Goal: Task Accomplishment & Management: Manage account settings

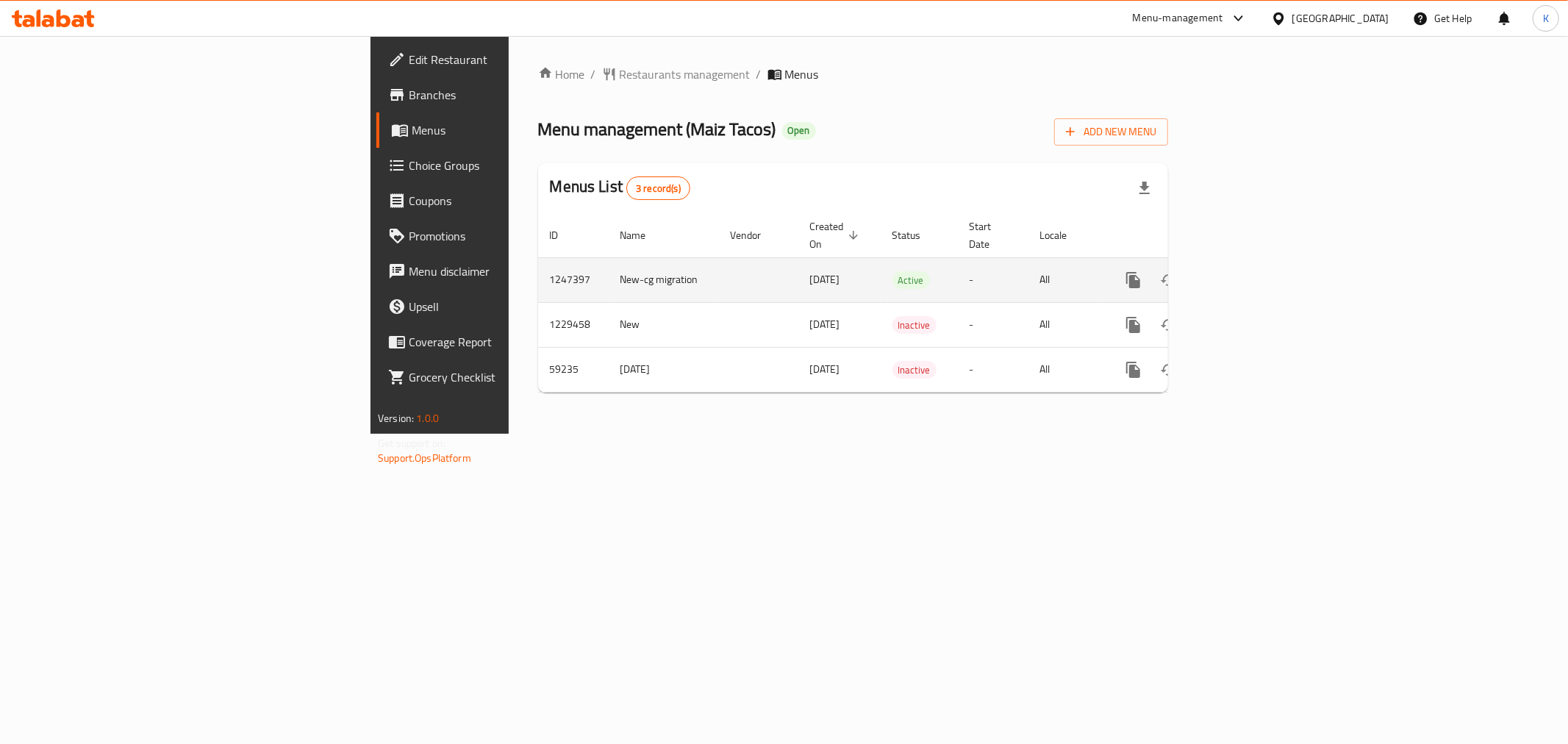
click at [1246, 274] on icon "enhanced table" at bounding box center [1238, 279] width 13 height 13
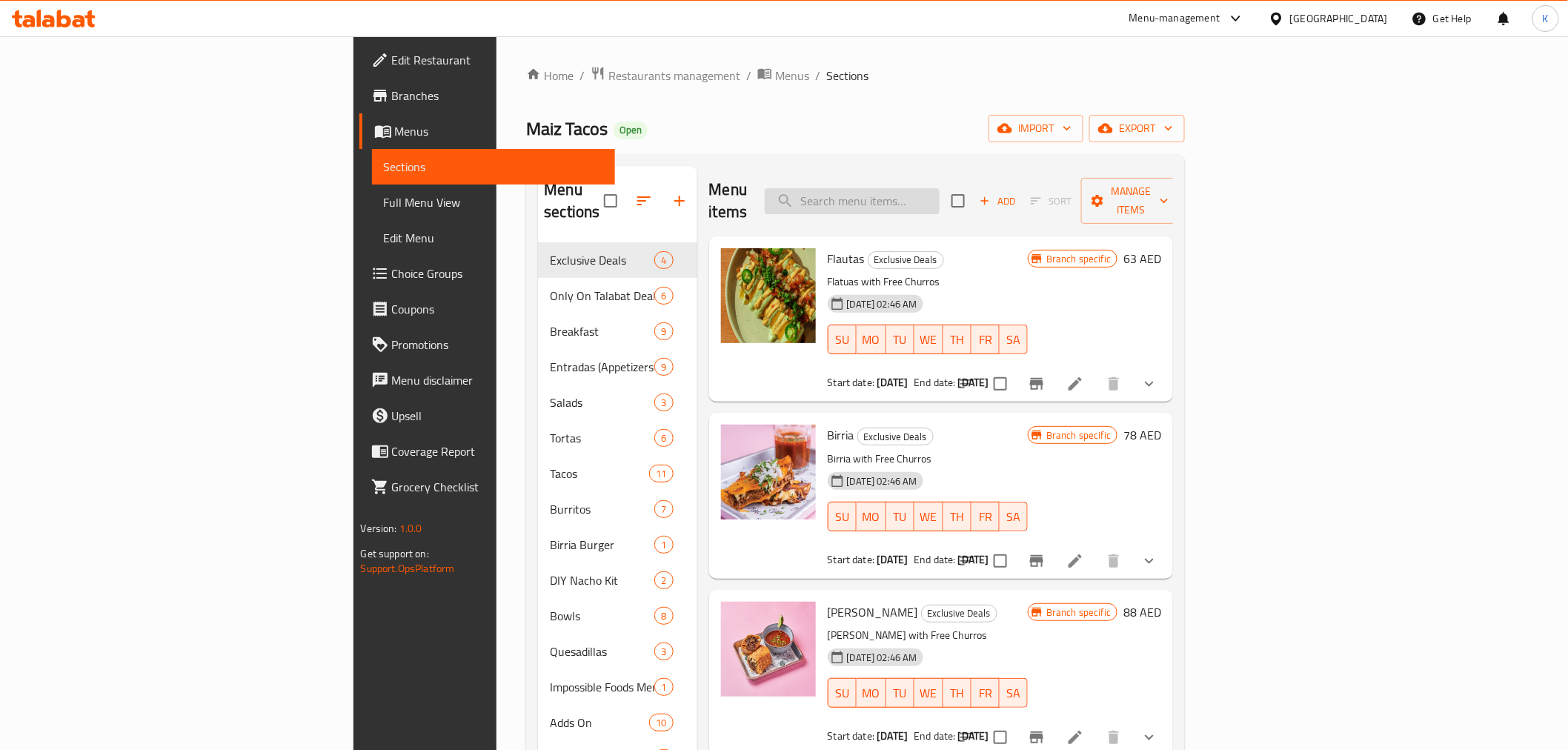
click at [936, 188] on input "search" at bounding box center [852, 201] width 175 height 26
click at [900, 176] on div "Menu items s Add Sort Manage items" at bounding box center [941, 200] width 465 height 70
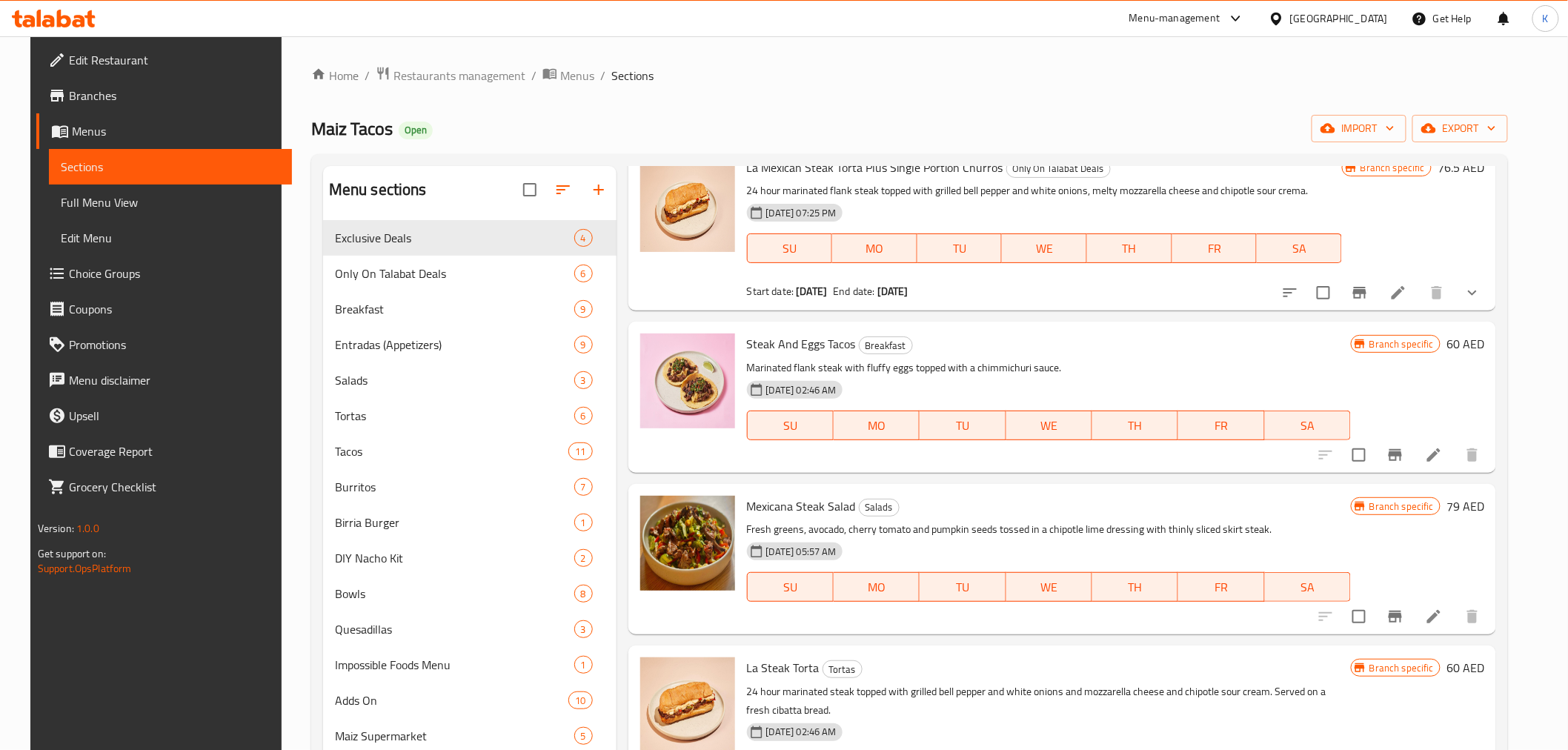
scroll to position [165, 0]
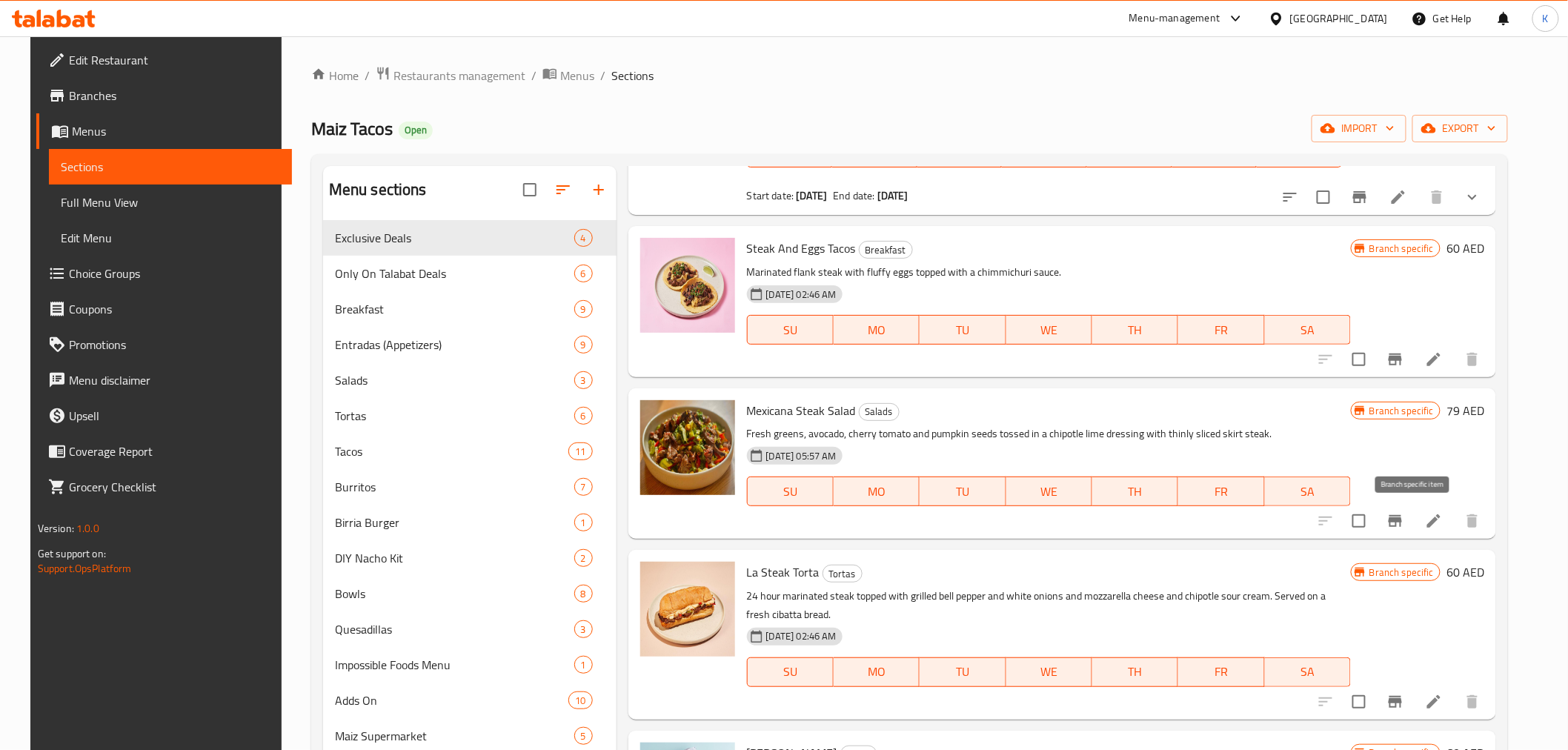
type input "stea"
click at [1402, 519] on icon "Branch-specific-item" at bounding box center [1395, 521] width 13 height 12
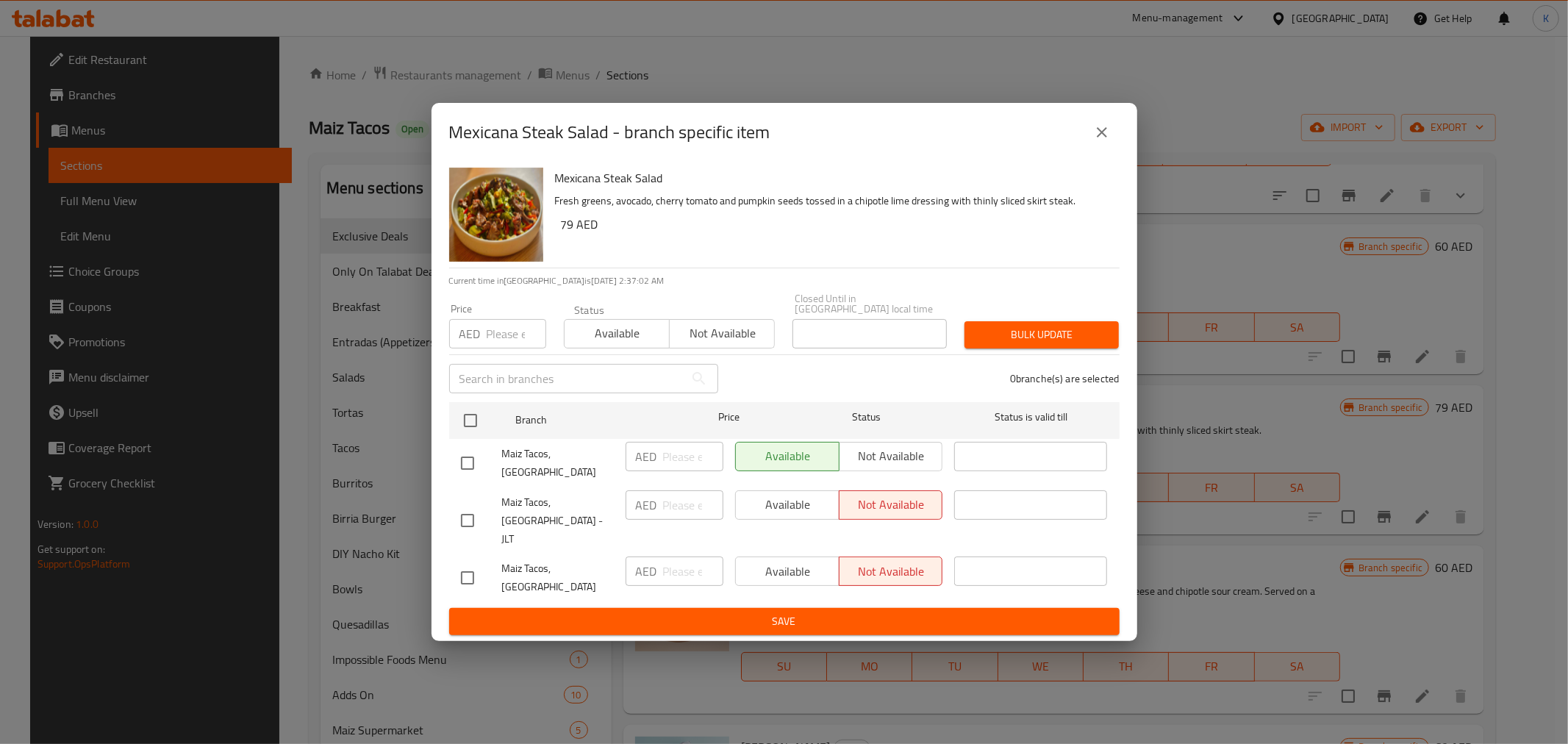
click at [468, 519] on input "checkbox" at bounding box center [467, 520] width 30 height 31
checkbox input "true"
click at [802, 511] on span "Available" at bounding box center [787, 505] width 91 height 22
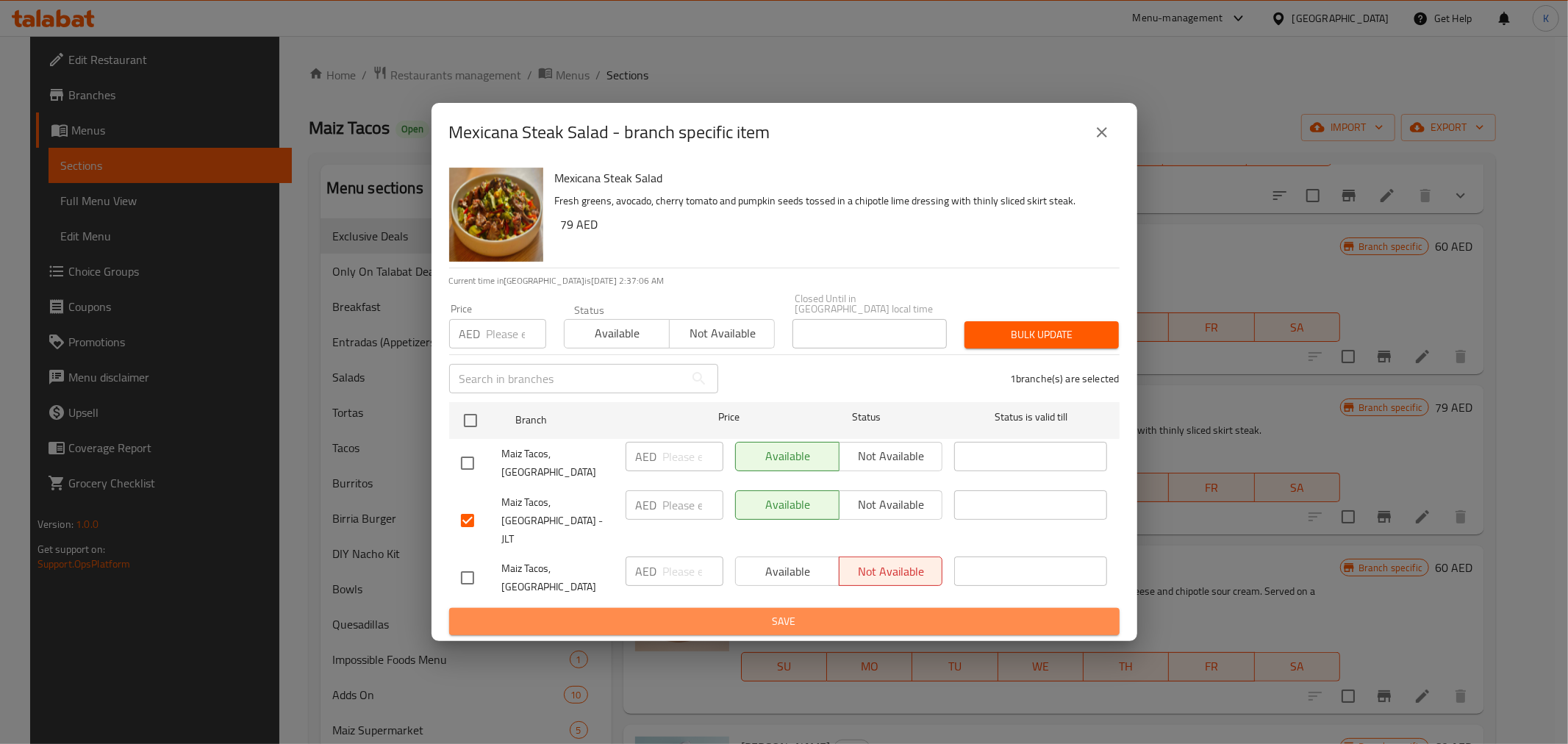
click at [811, 612] on button "Save" at bounding box center [785, 622] width 671 height 28
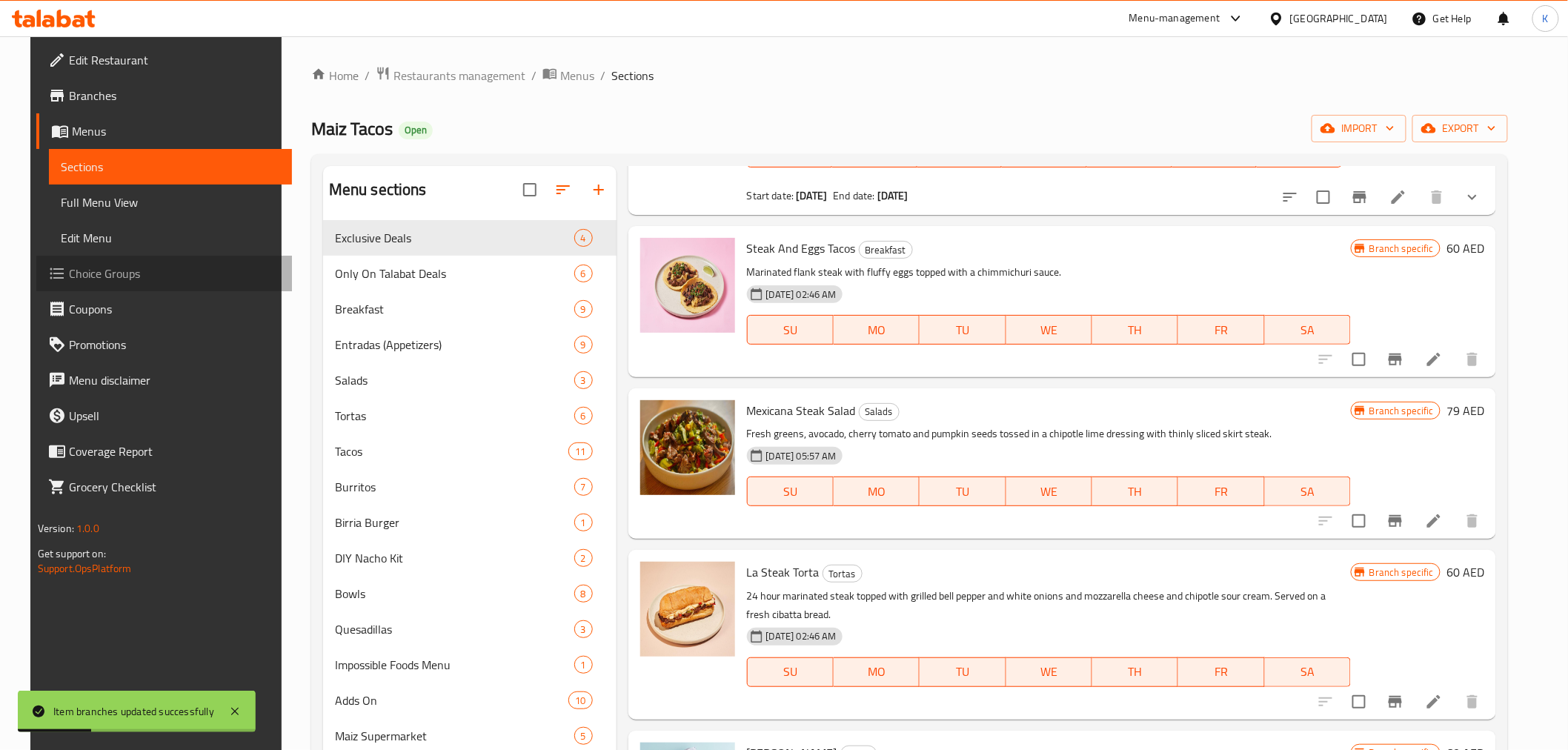
click at [101, 275] on span "Choice Groups" at bounding box center [175, 274] width 211 height 18
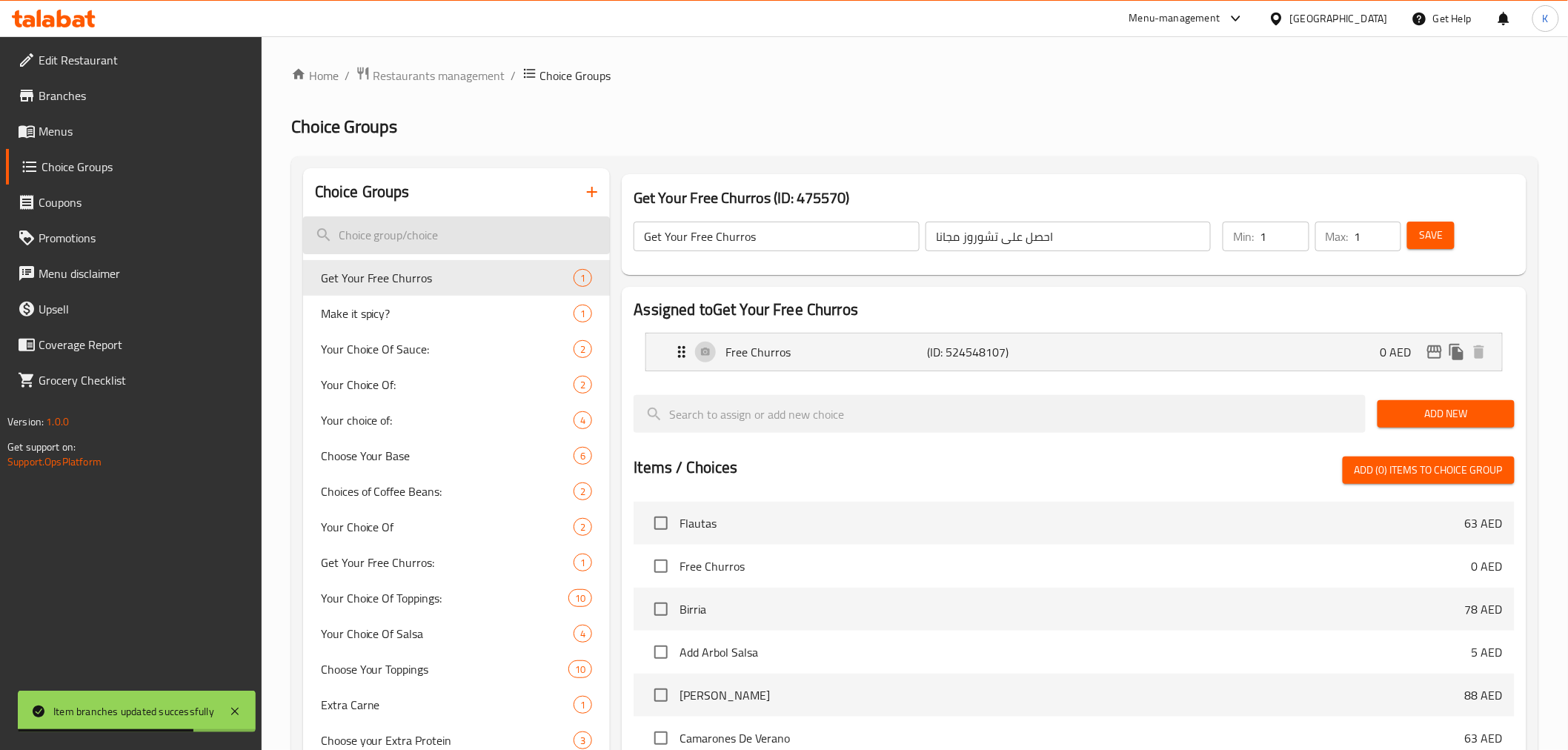
click at [489, 230] on input "search" at bounding box center [457, 235] width 307 height 38
paste input "doneness"
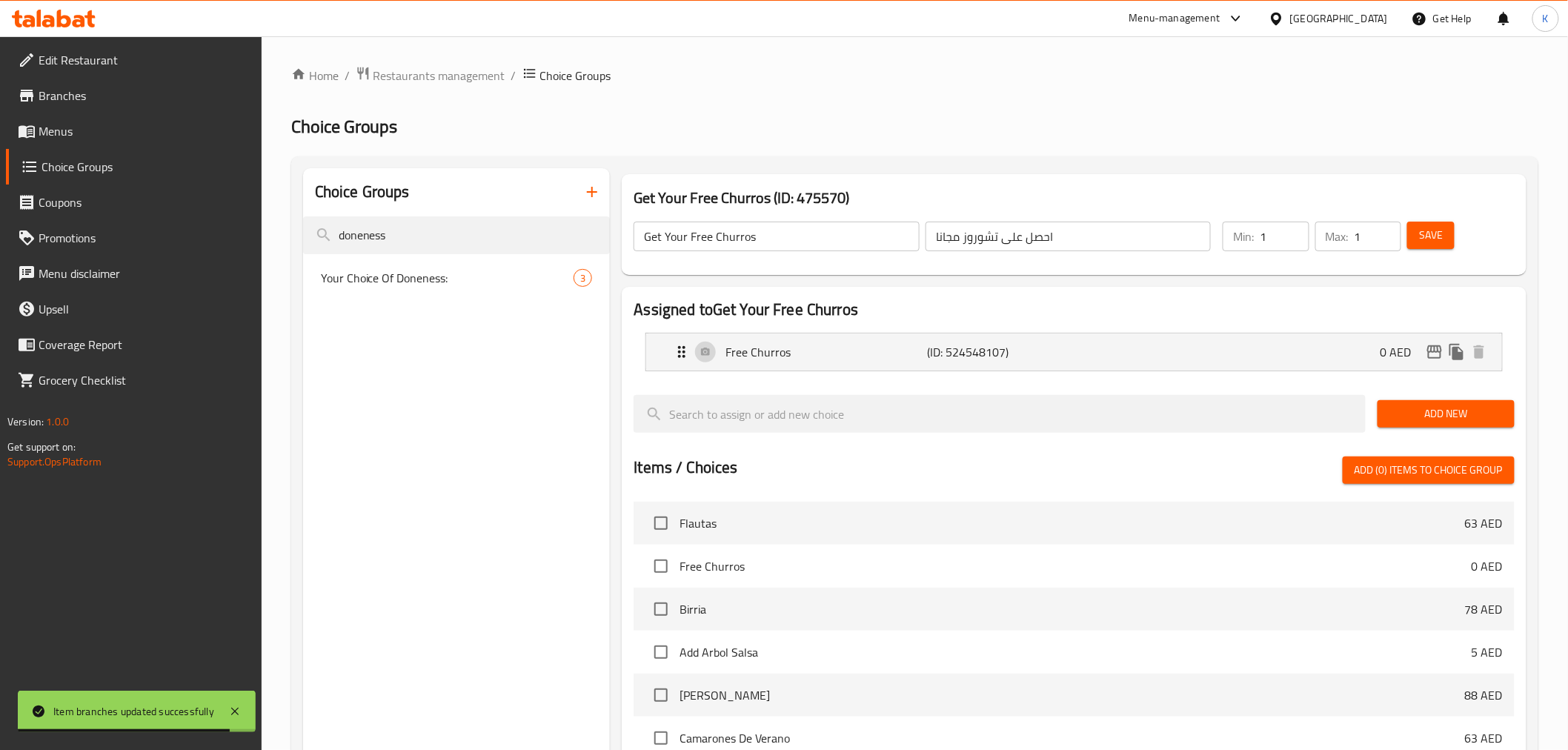
type input "doneness"
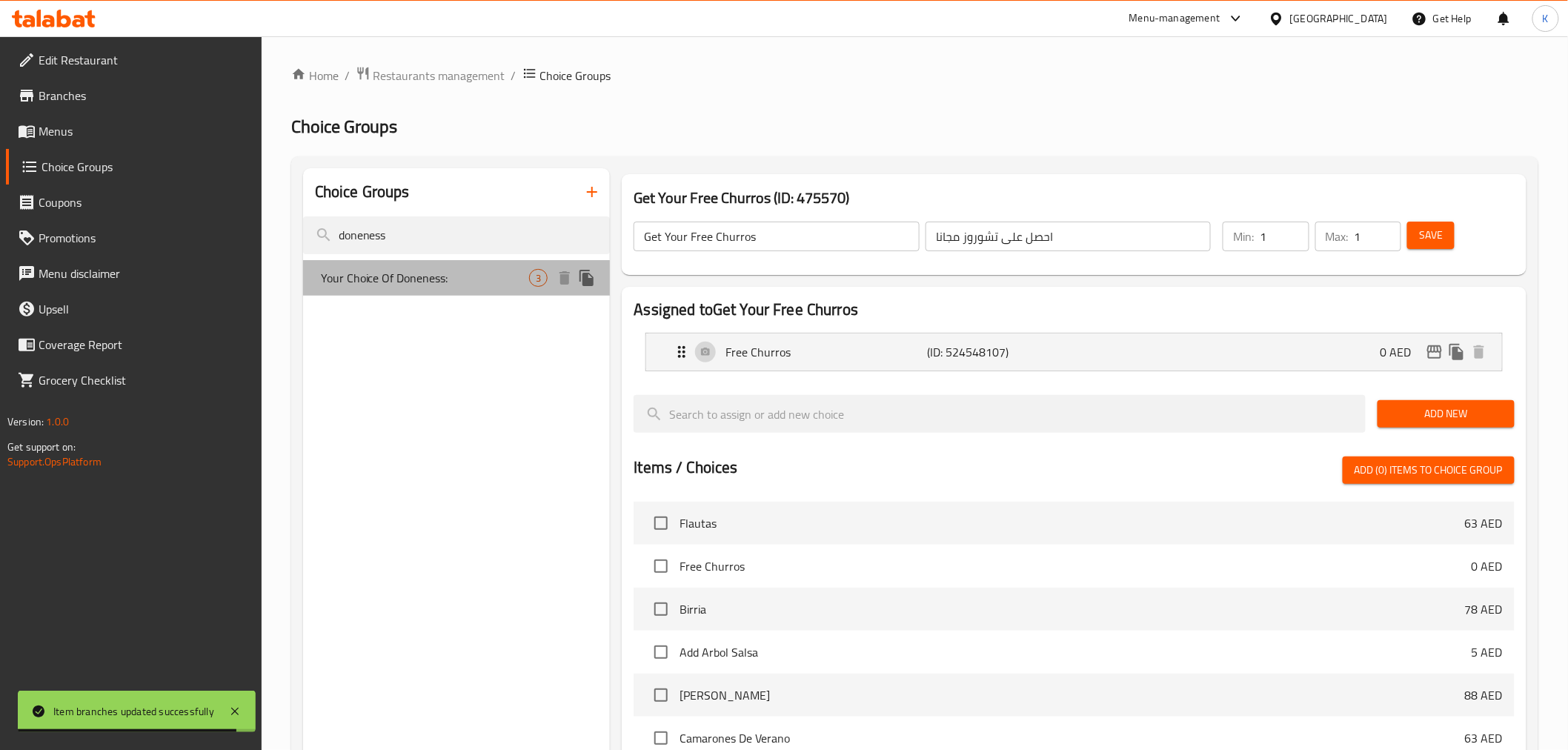
click at [465, 278] on span "Your Choice Of Doneness:" at bounding box center [425, 278] width 209 height 18
type input "Your Choice Of Doneness:"
type input "كيف تريد"
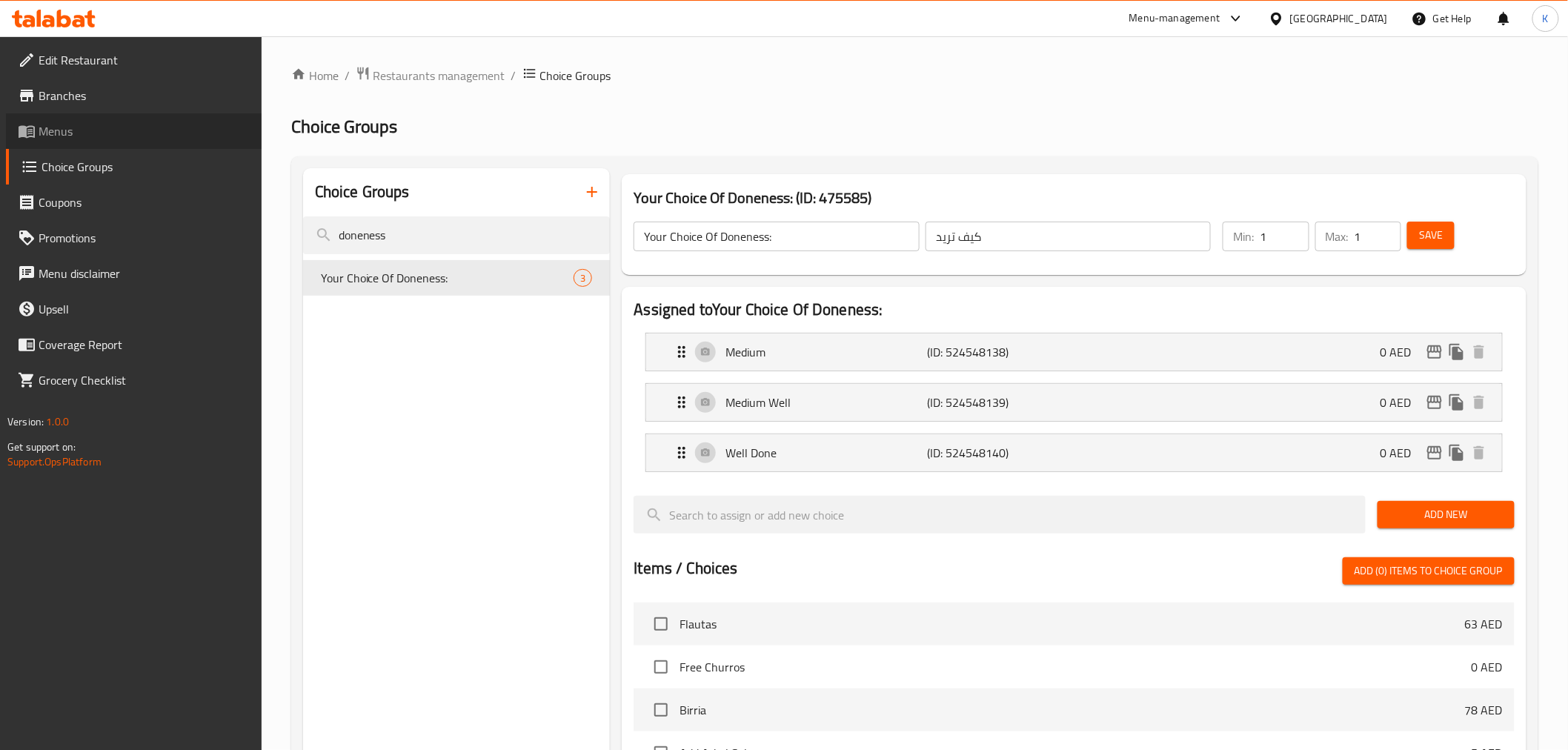
click at [93, 132] on span "Menus" at bounding box center [144, 131] width 211 height 18
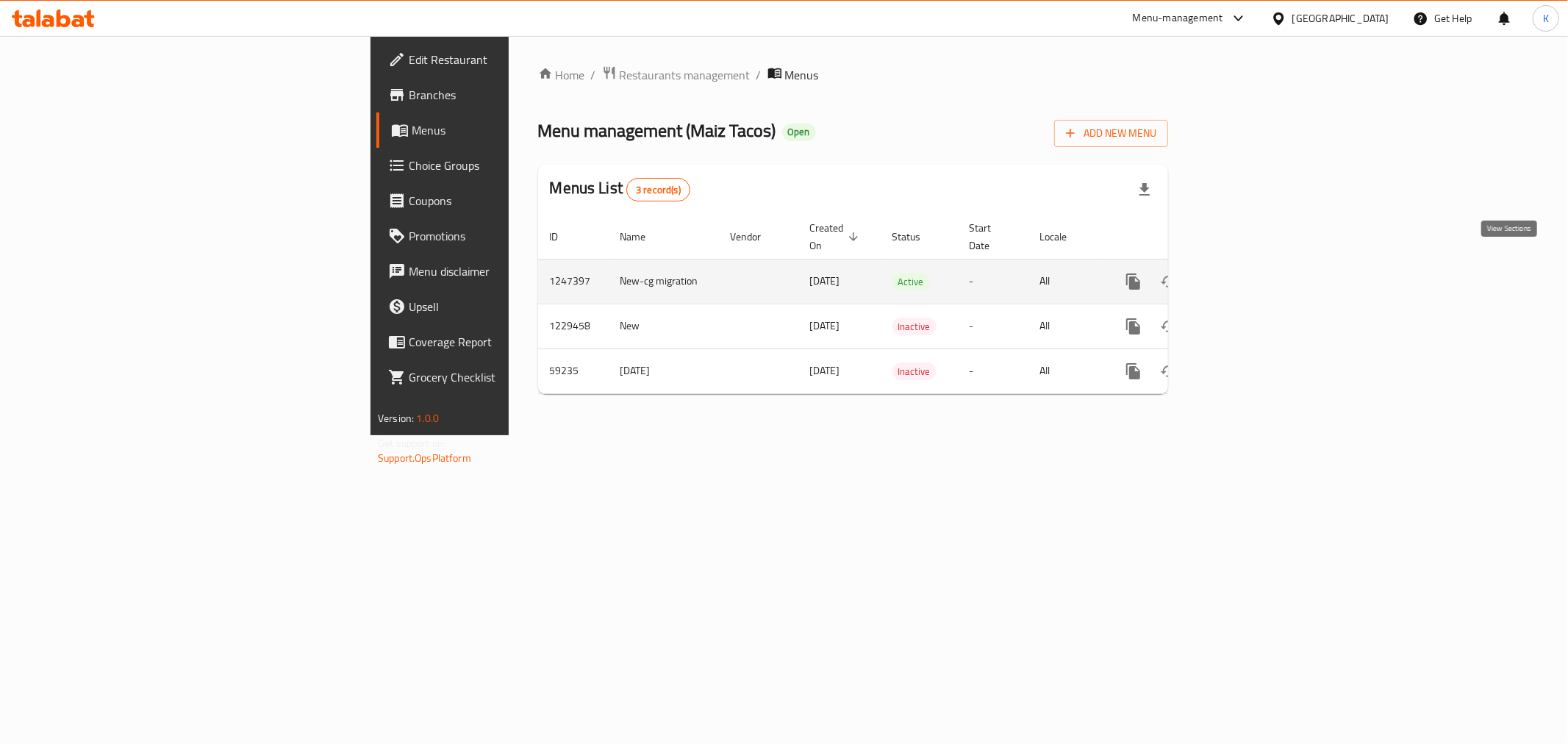
click at [1257, 270] on link "enhanced table" at bounding box center [1239, 281] width 35 height 35
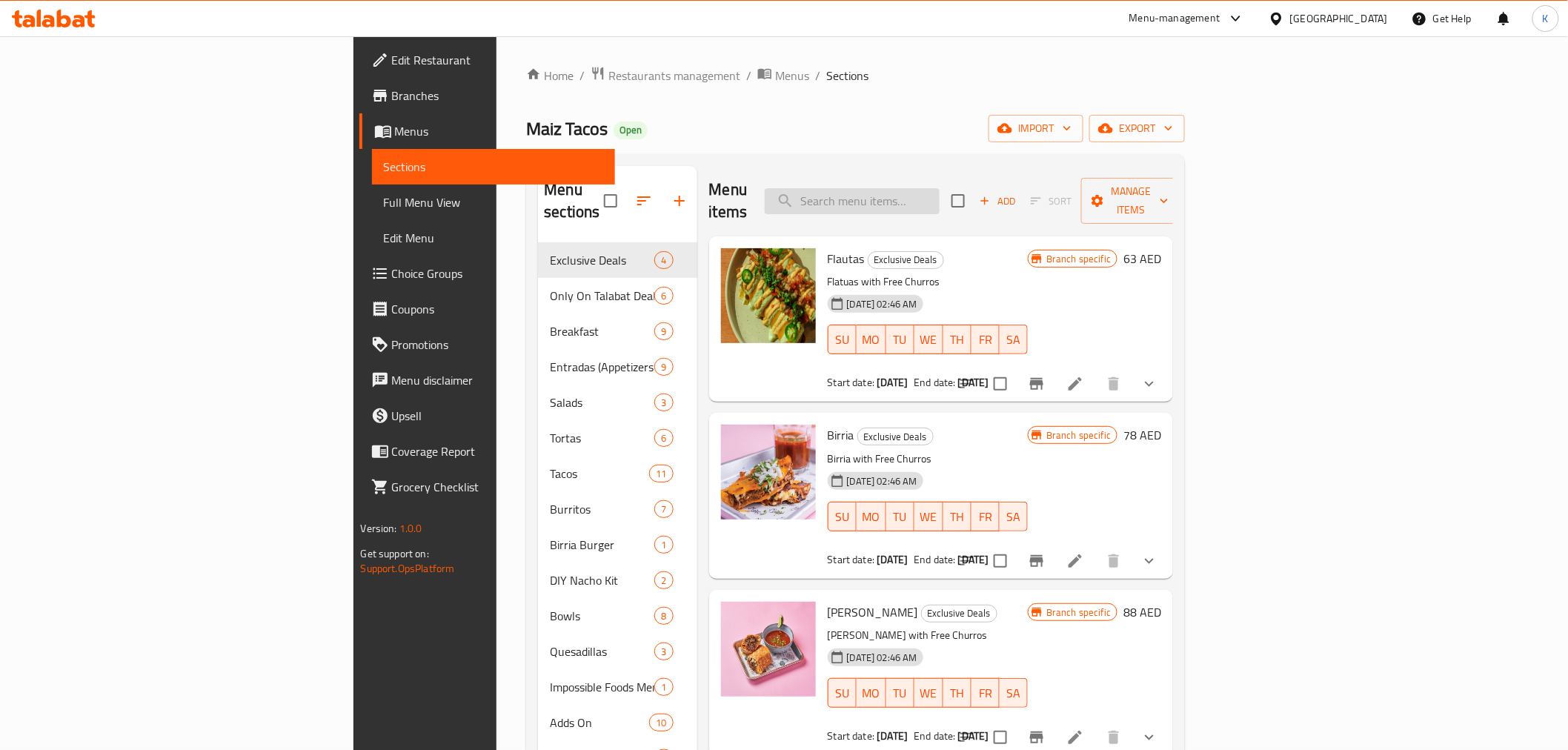
click at [940, 188] on input "search" at bounding box center [852, 201] width 175 height 26
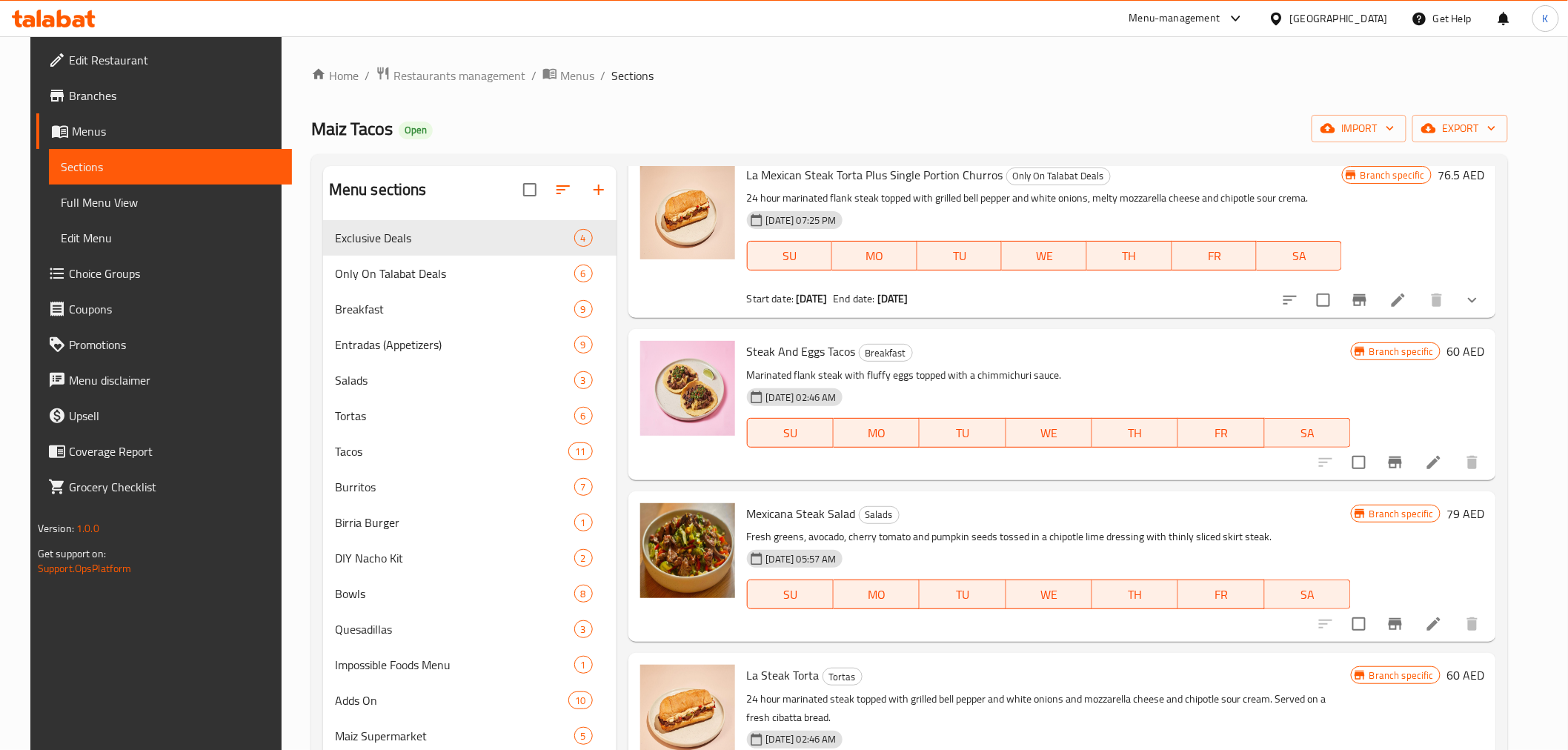
scroll to position [165, 0]
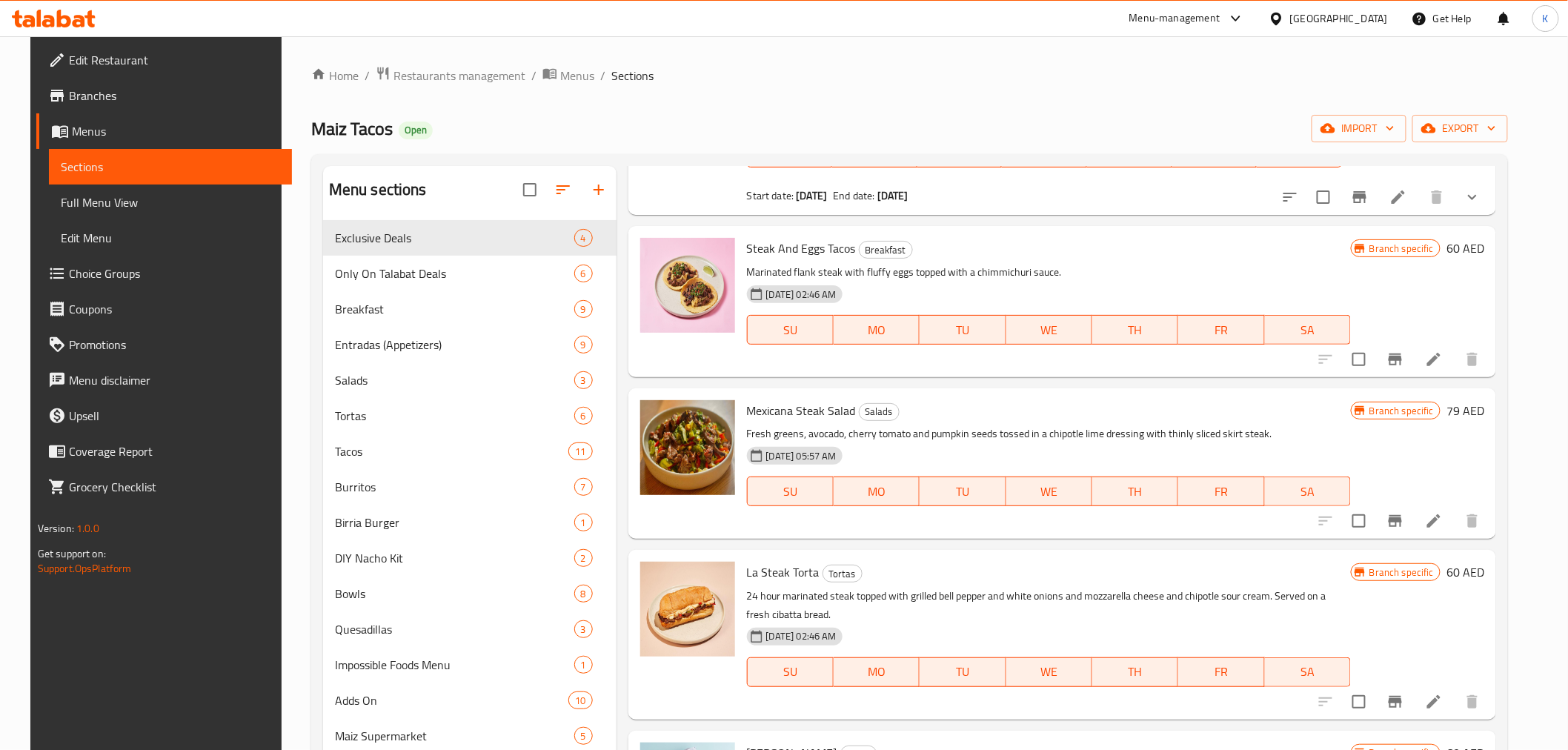
type input "stea"
click at [1442, 519] on li at bounding box center [1434, 521] width 42 height 27
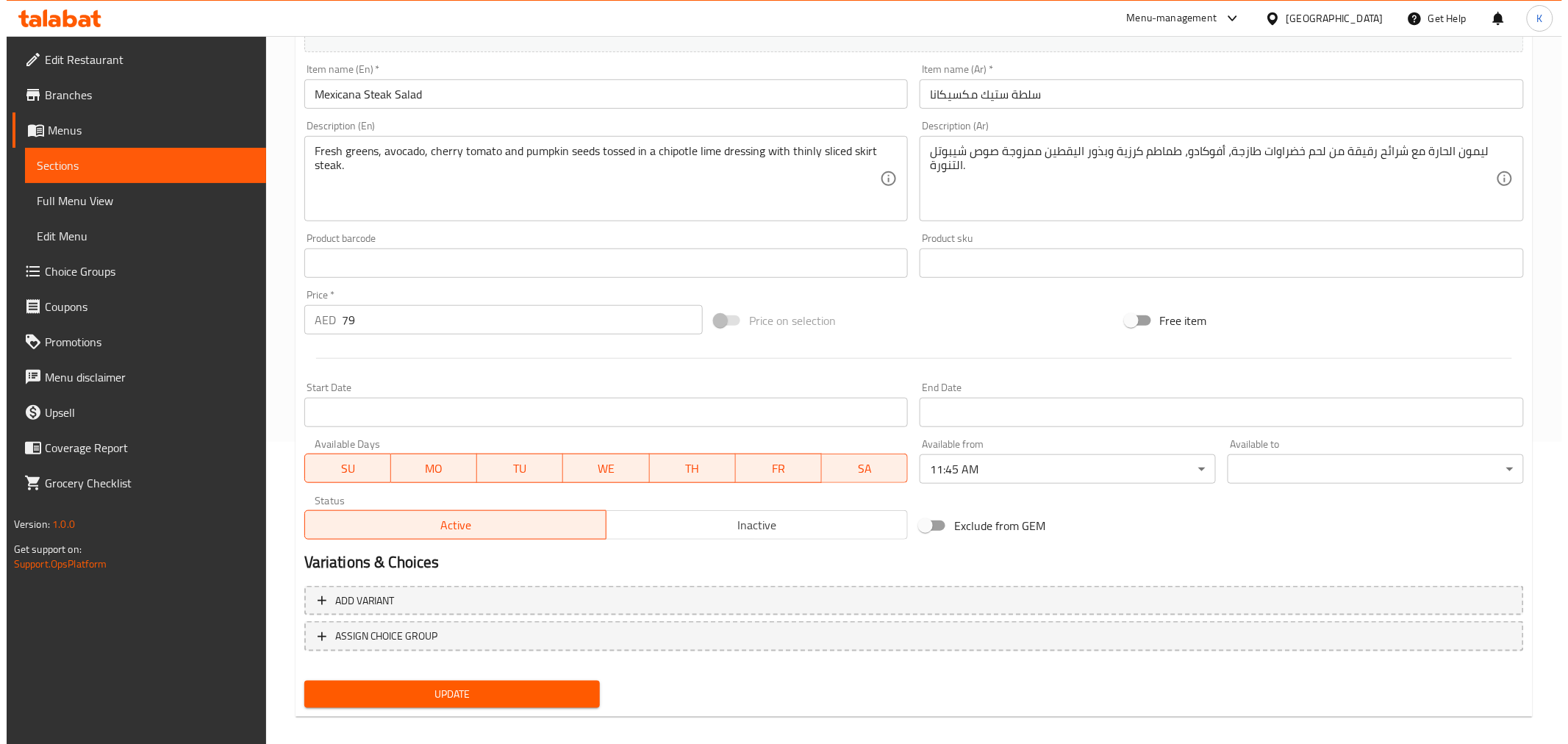
scroll to position [313, 0]
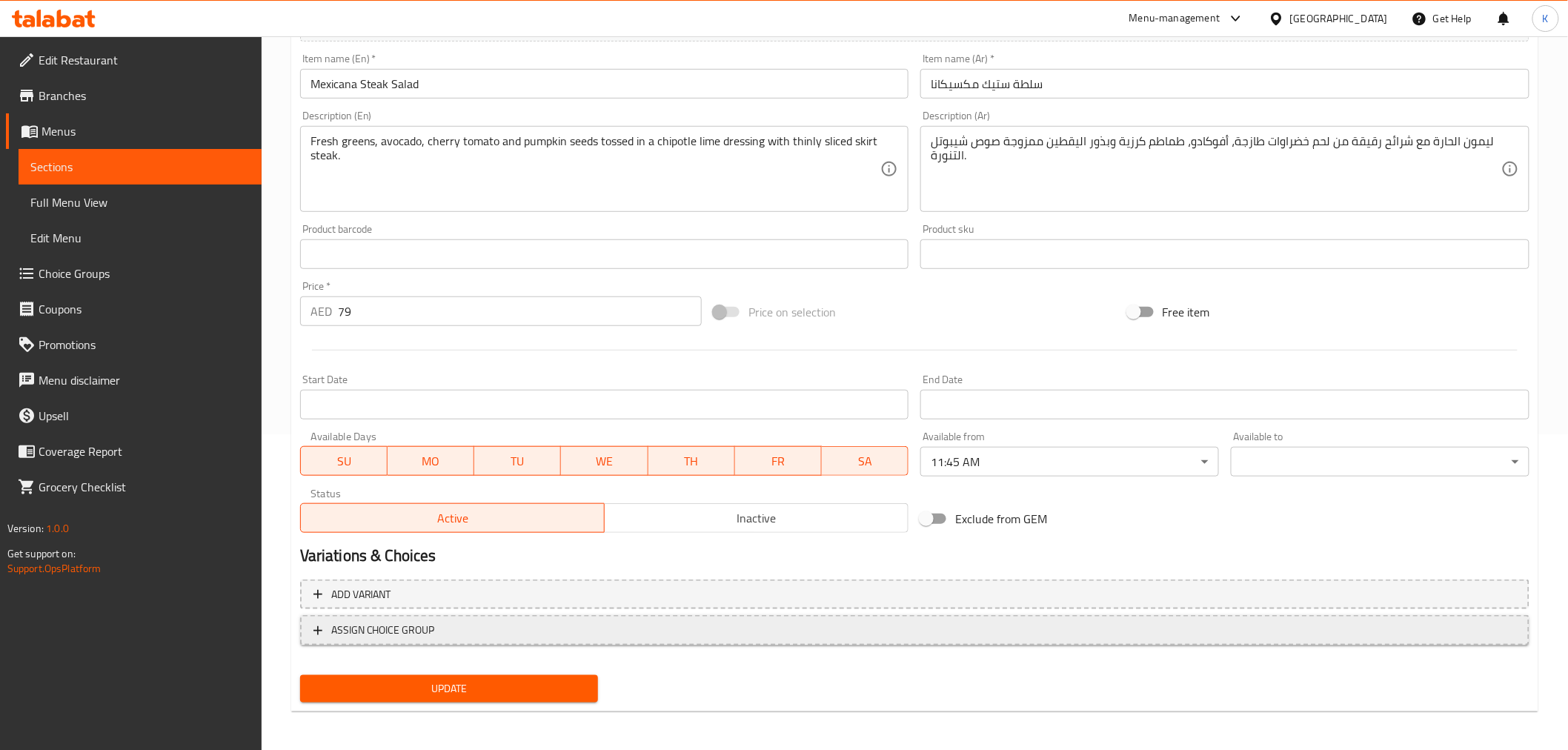
click at [515, 635] on span "ASSIGN CHOICE GROUP" at bounding box center [914, 630] width 1203 height 19
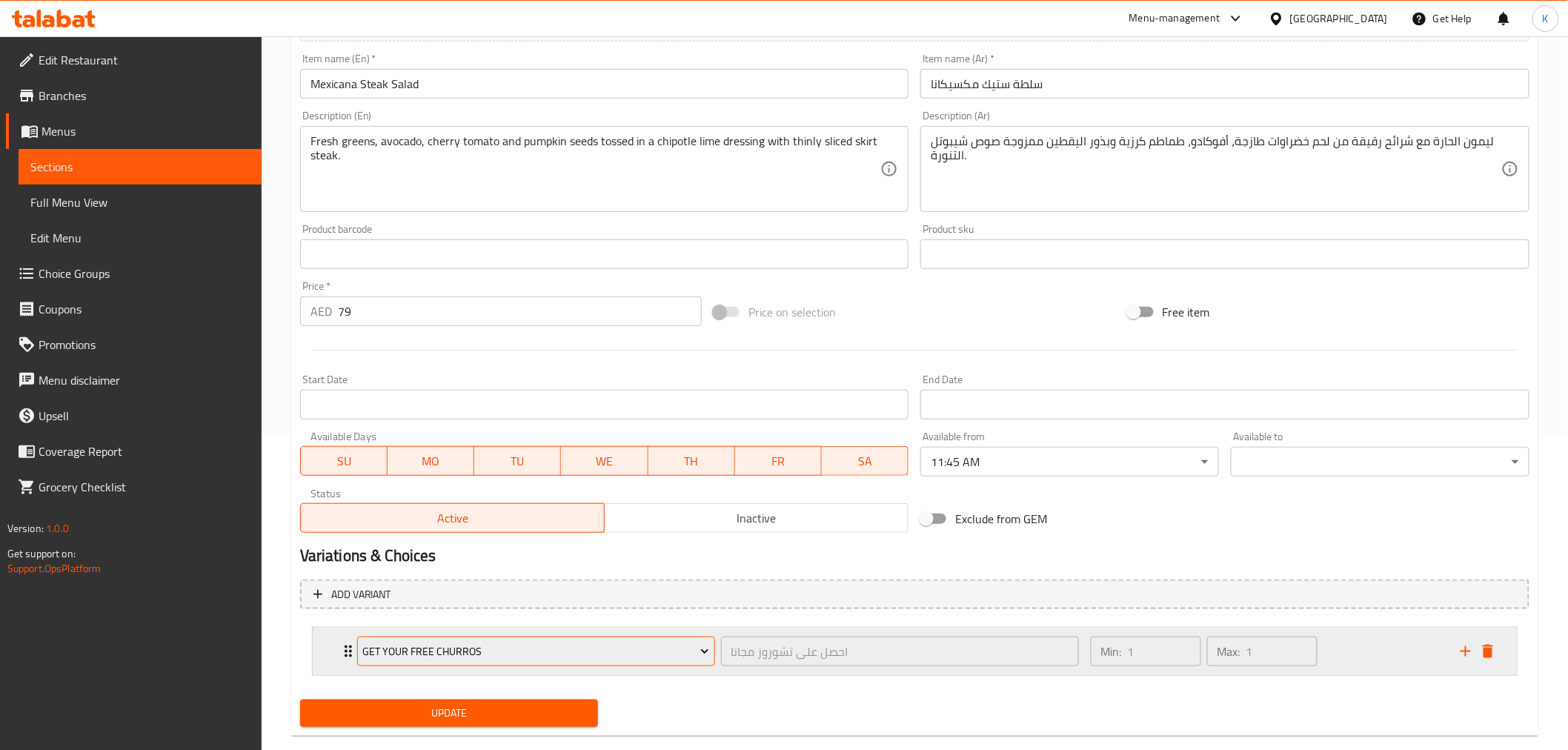
click at [540, 651] on span "Get Your Free Churros" at bounding box center [536, 652] width 347 height 19
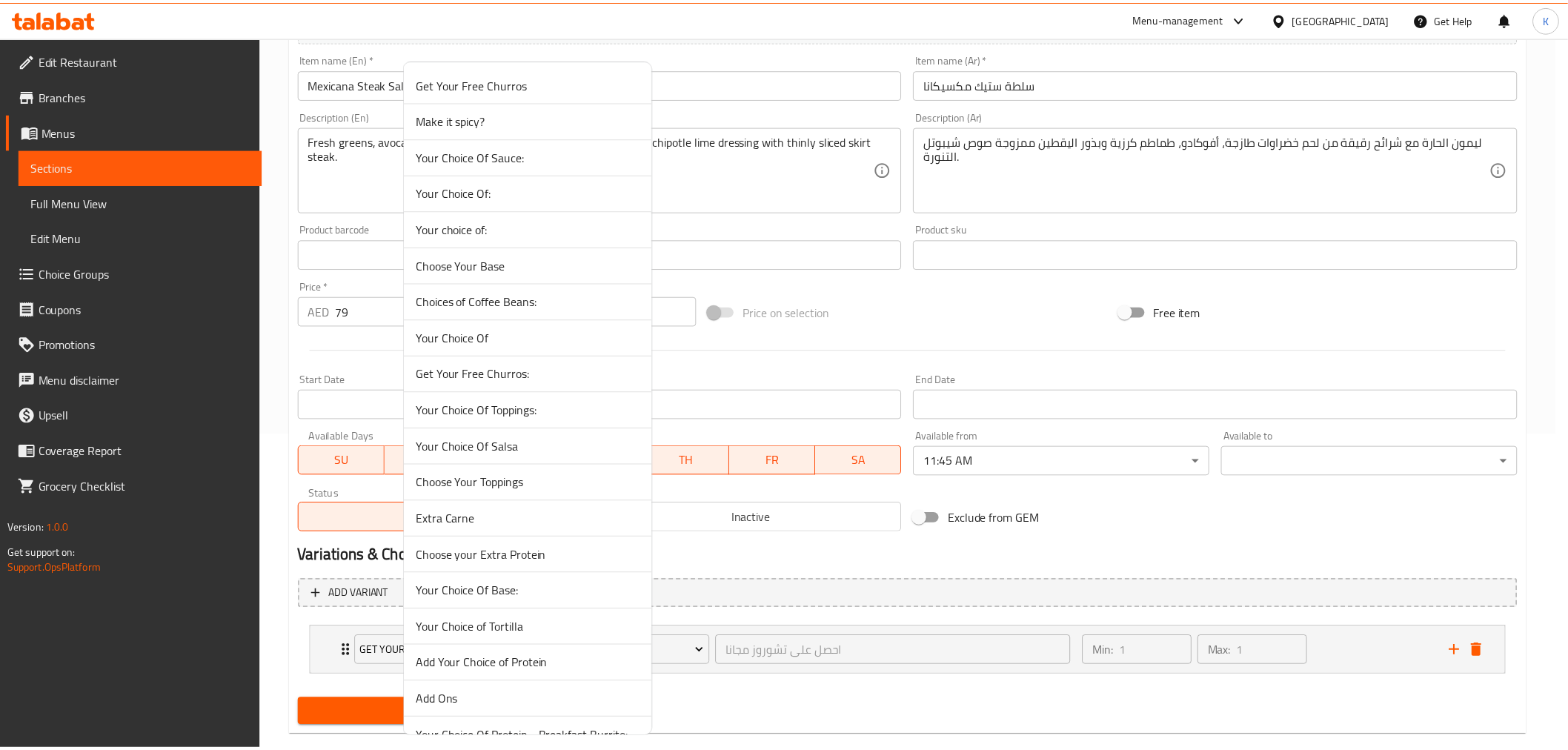
scroll to position [351, 0]
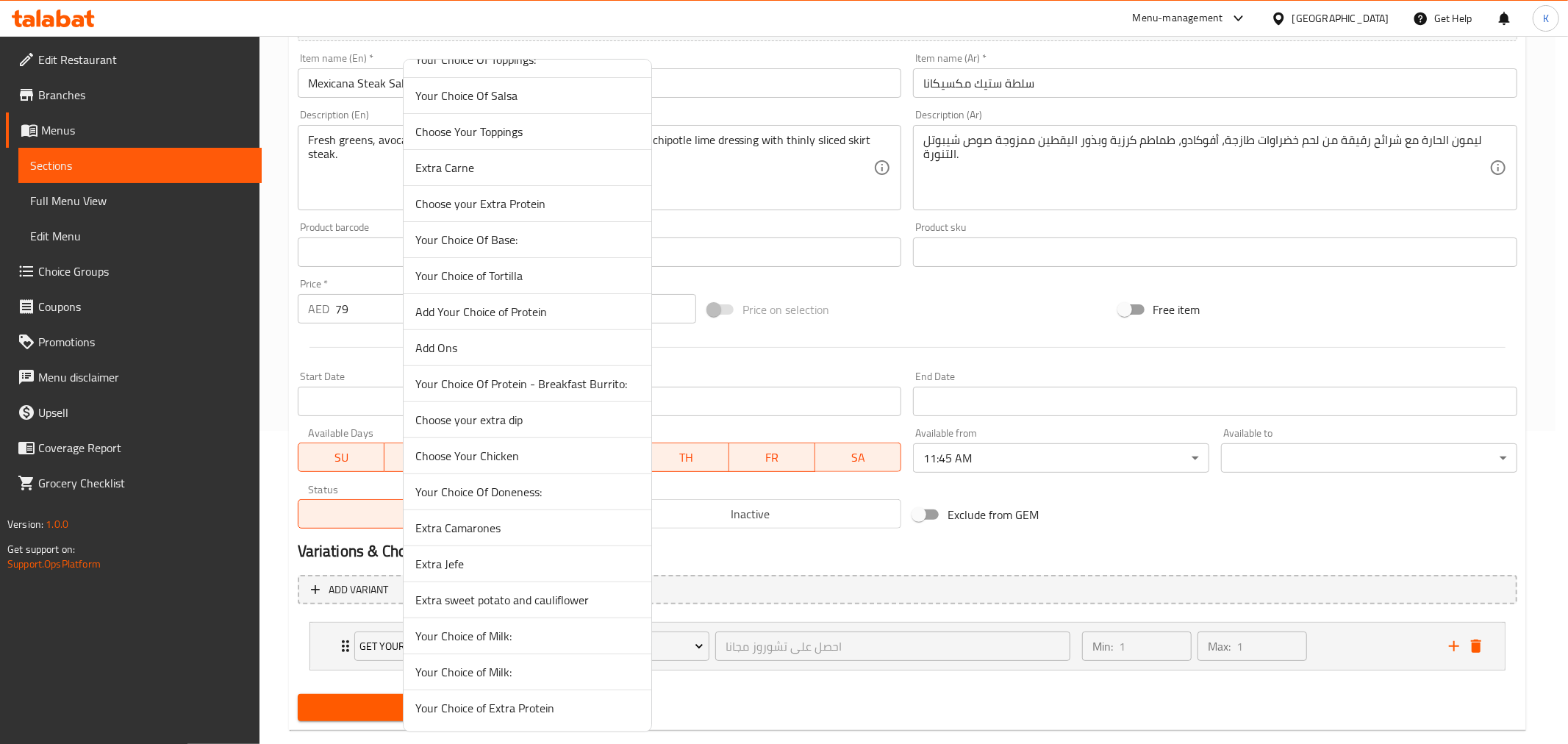
click at [513, 491] on span "Your Choice Of Doneness:" at bounding box center [527, 492] width 224 height 18
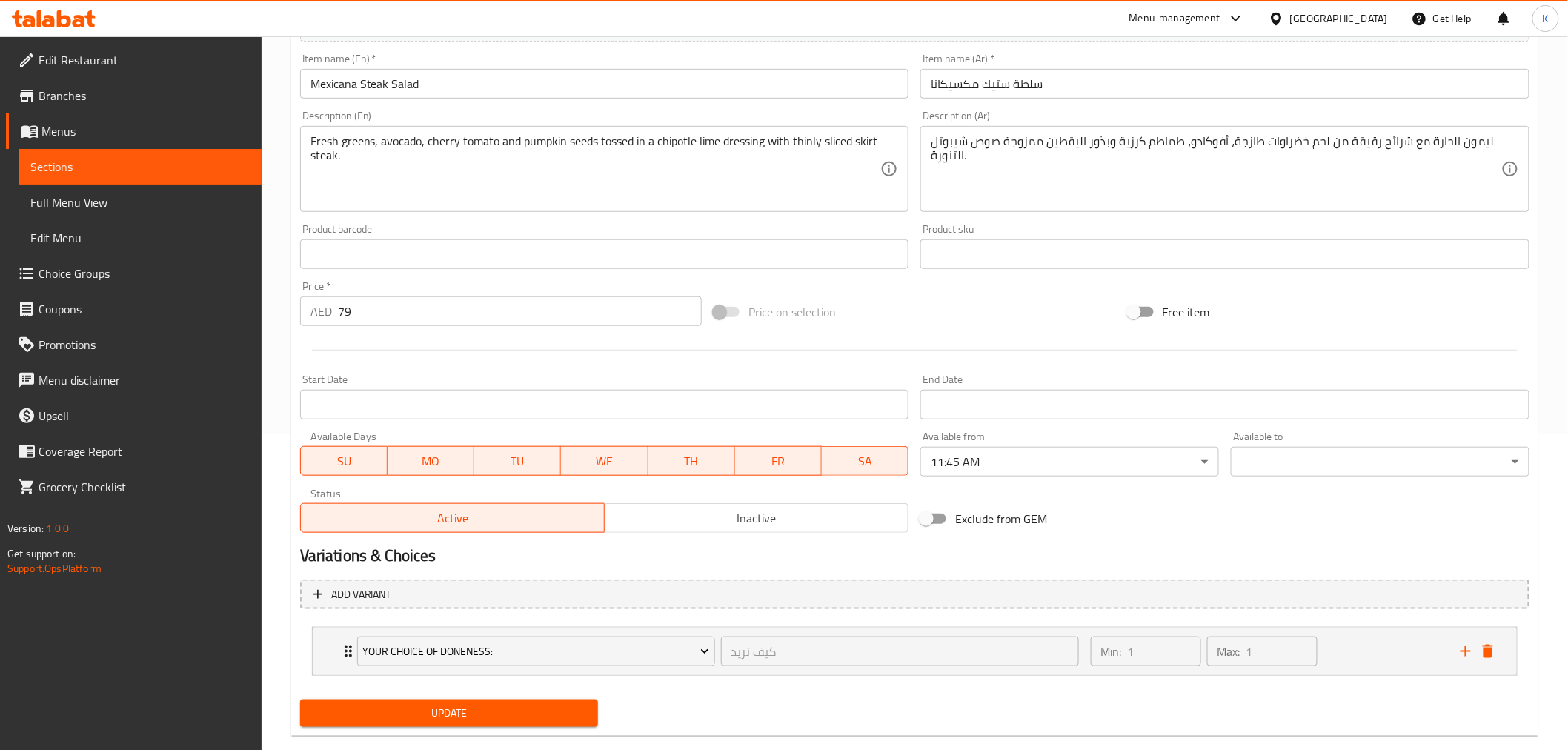
click at [495, 723] on button "Update" at bounding box center [449, 714] width 299 height 28
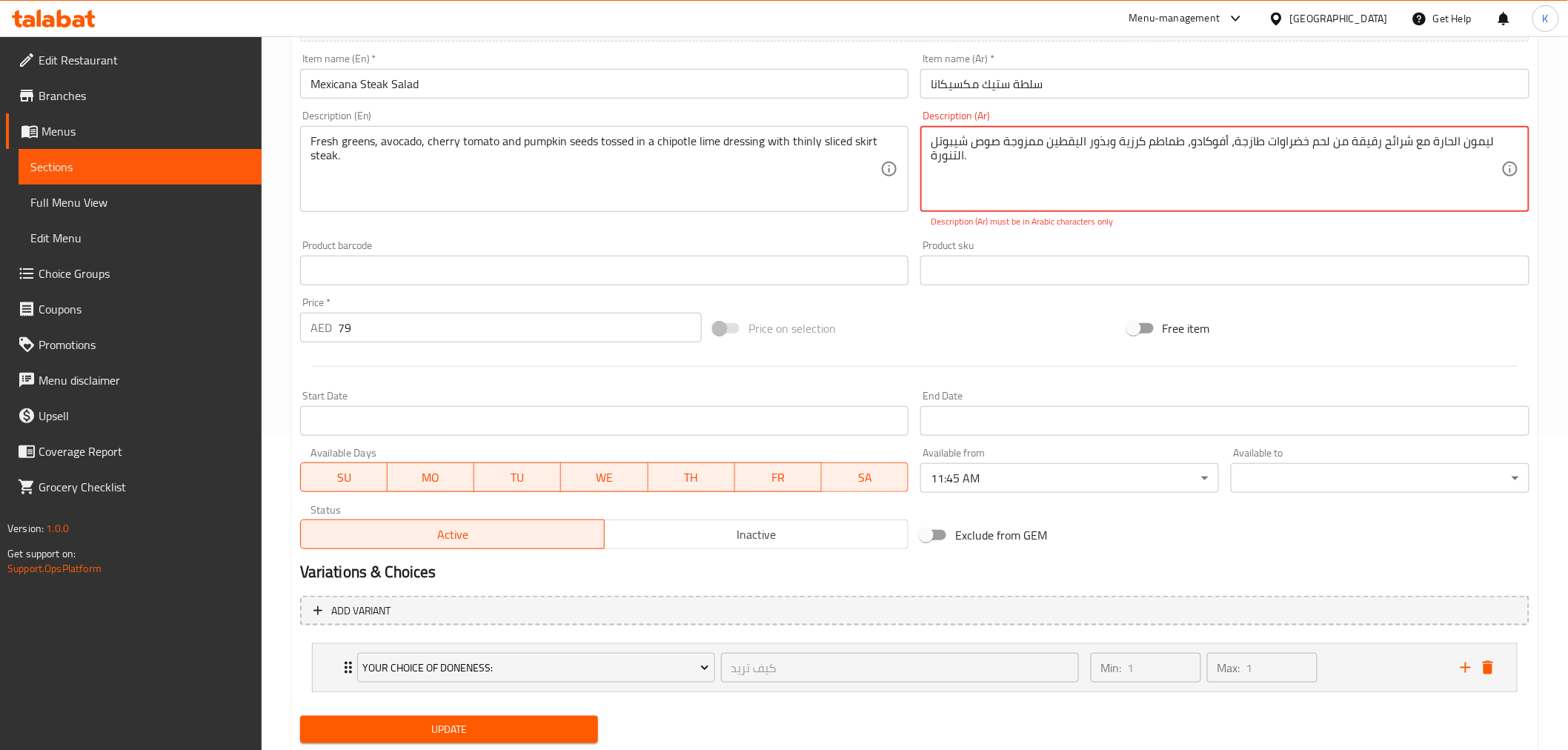
click at [996, 160] on textarea "خضراوات طازجة، أفوكادو، طماطم كرزية وبذور اليقطين ممزوجة صوص شيبوتل‎ ليمون الحا…" at bounding box center [1216, 169] width 570 height 70
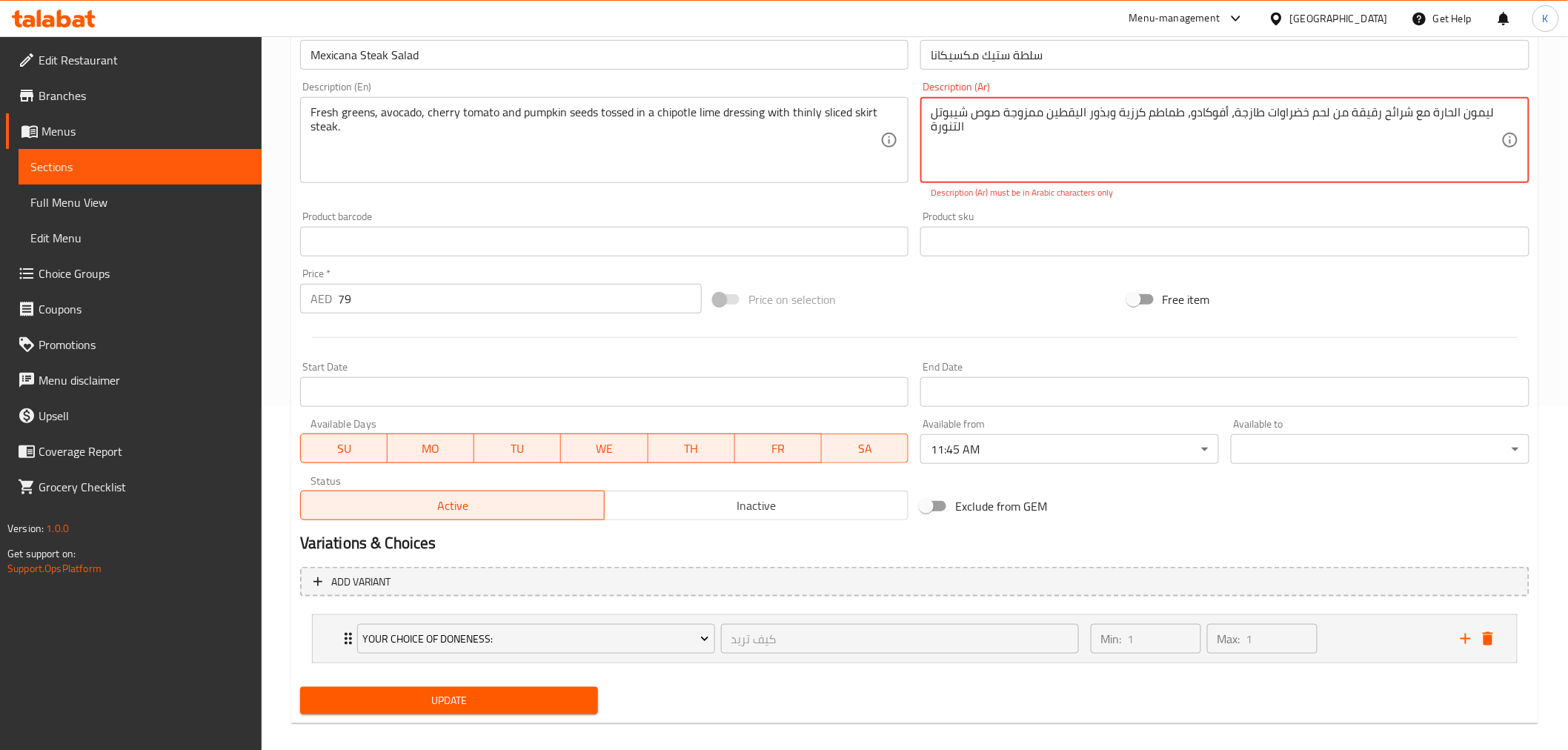
scroll to position [358, 0]
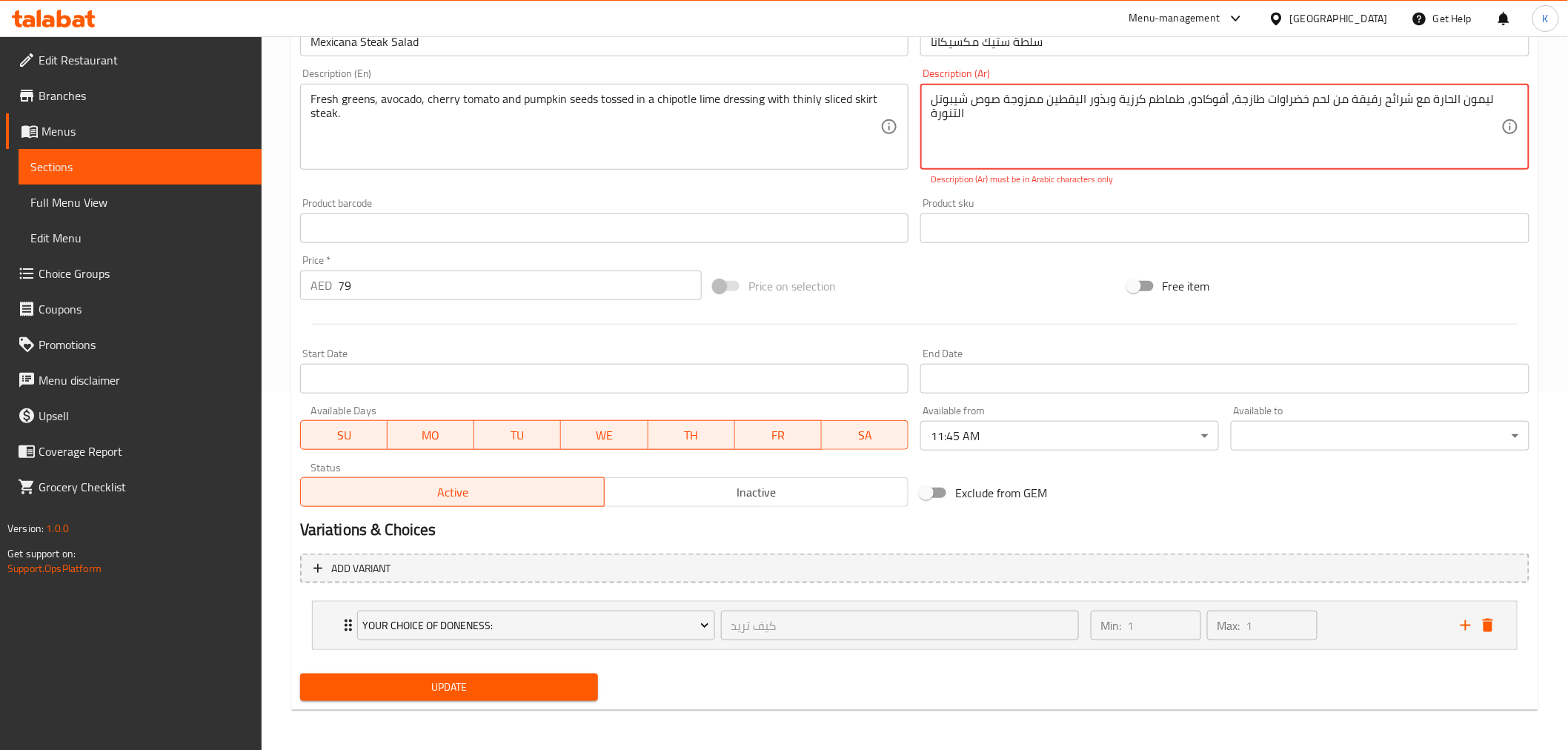
type textarea "خضراوات طازجة، أفوكادو، طماطم كرزية وبذور اليقطين ممزوجة صوص شيبوتل‎ ليمون الحا…"
click at [500, 708] on div "Home / Restaurants management / Menus / Sections / item / update Salads section…" at bounding box center [915, 215] width 1248 height 1014
click at [520, 685] on span "Update" at bounding box center [449, 688] width 275 height 19
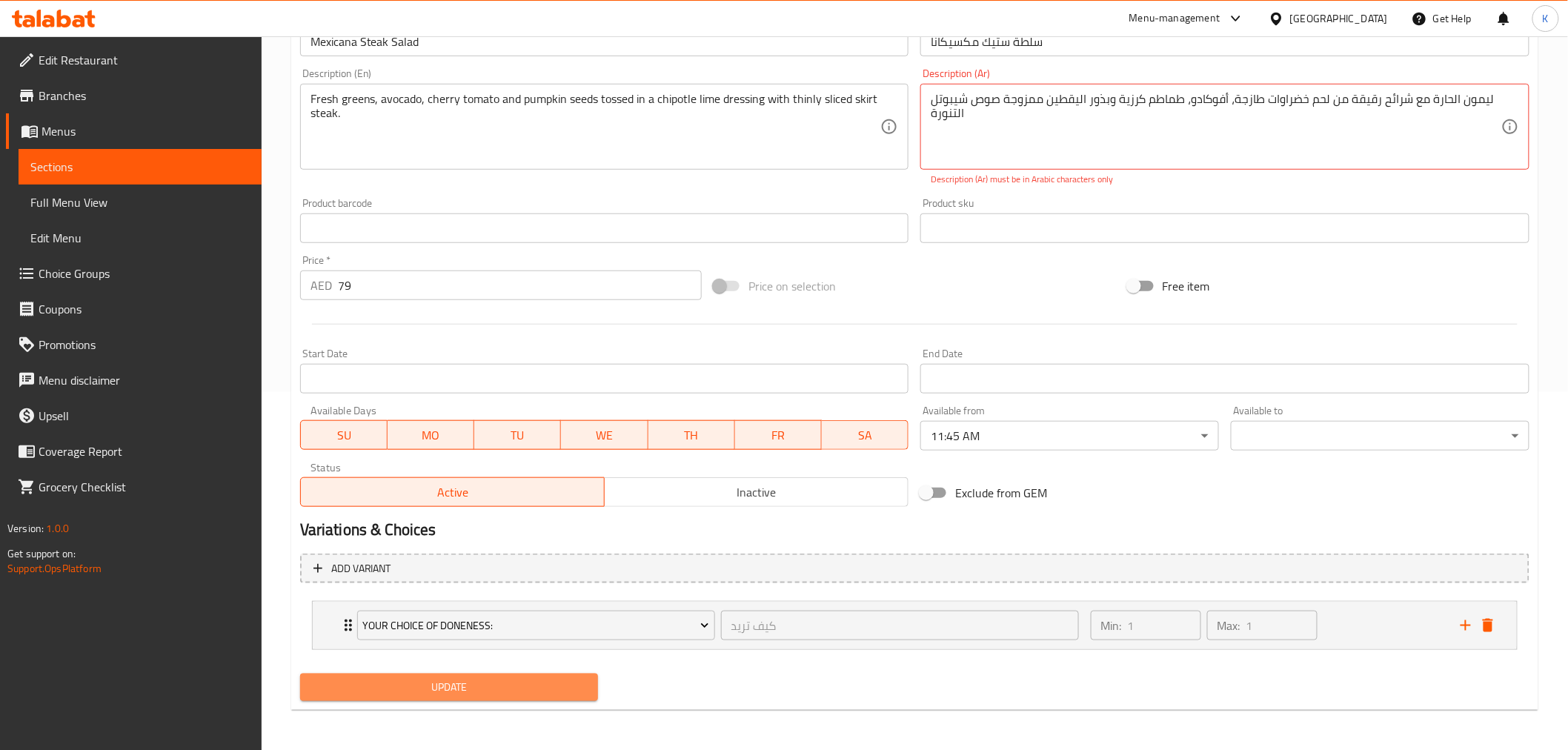
click at [520, 685] on span "Update" at bounding box center [449, 688] width 275 height 19
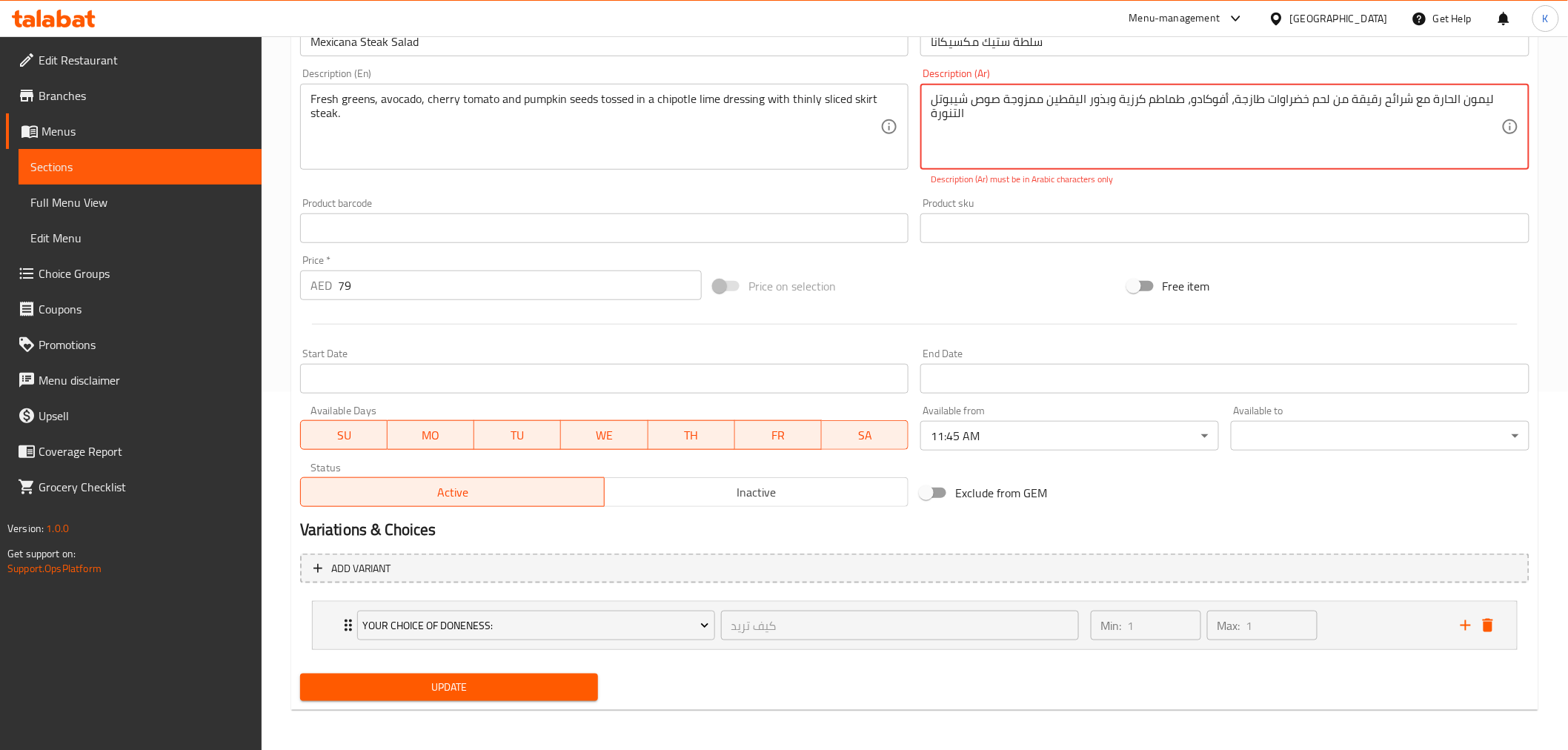
click at [520, 685] on span "Update" at bounding box center [449, 688] width 275 height 19
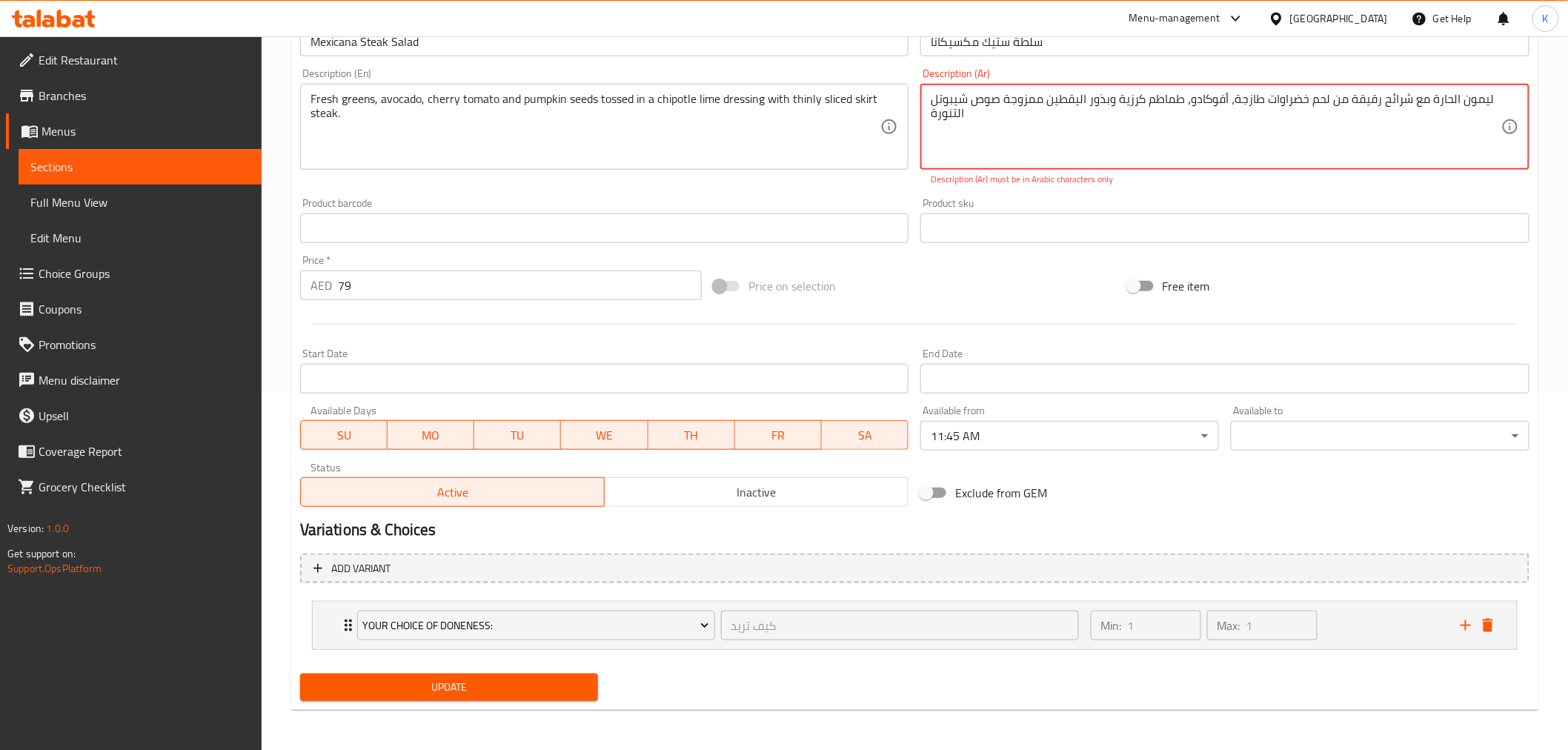
drag, startPoint x: 1492, startPoint y: 98, endPoint x: 1469, endPoint y: 99, distance: 23.0
click at [1469, 99] on textarea "خضراوات طازجة، أفوكادو، طماطم كرزية وبذور اليقطين ممزوجة صوص شيبوتل‎ ليمون الحا…" at bounding box center [1216, 127] width 570 height 70
click at [1457, 113] on textarea "خضراوات طازجة، أفوكادو، طماطم كرزية وبذور اليقطين ممزوجة صوص شيبوتل‎ ليمون الحا…" at bounding box center [1216, 127] width 570 height 70
click at [1258, 101] on textarea "خضراوات طازجة، أفوكادو، طماطم كرزية وبذور اليقطين ممزوجة صوص شيبوتل‎ ليمون الحا…" at bounding box center [1216, 127] width 570 height 70
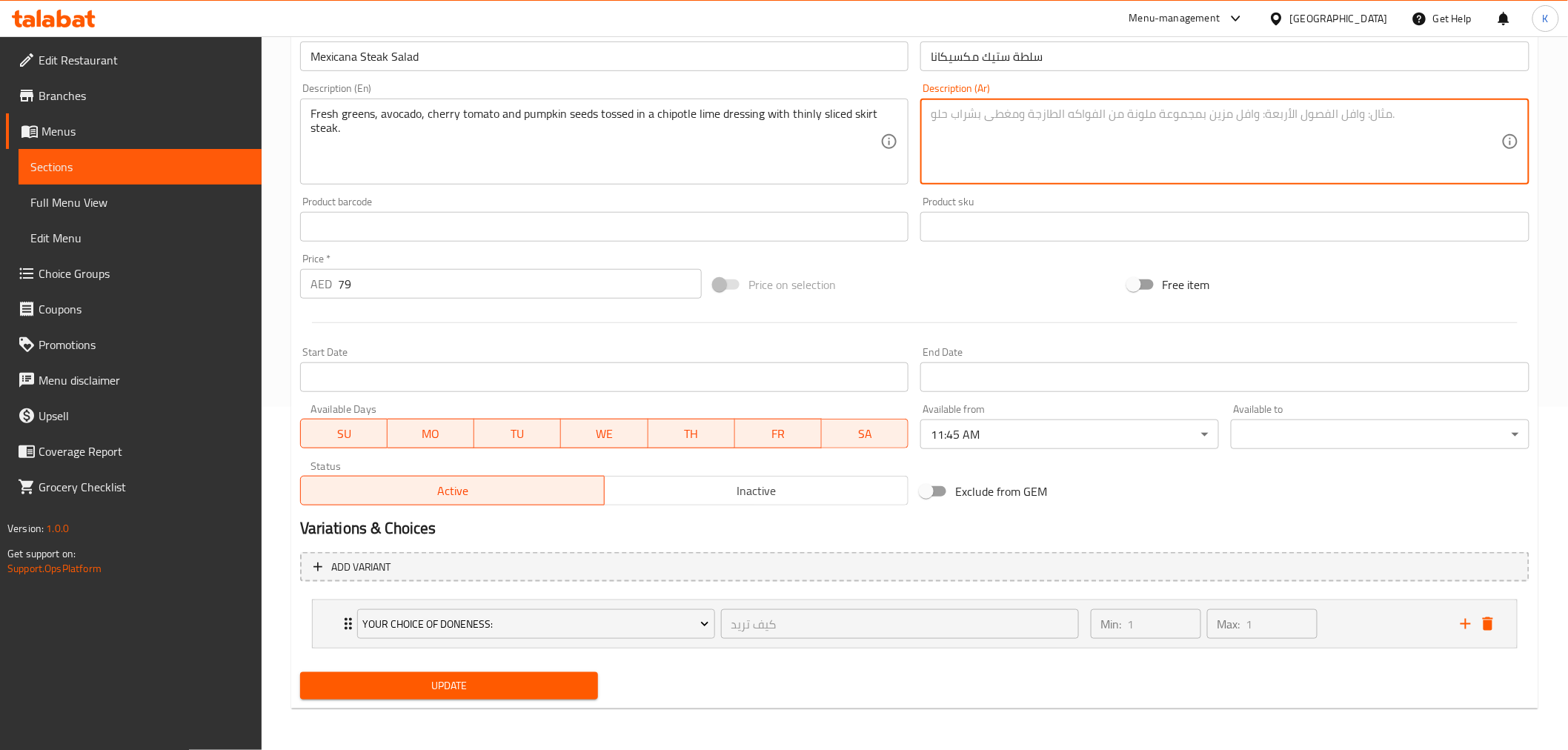
scroll to position [342, 0]
paste textarea "خضراوات طازجة، أفوكادو، طماطم كرزية وبذور اليقطين ممزوجة صوص شيبوتل‎ ليمون الحا…"
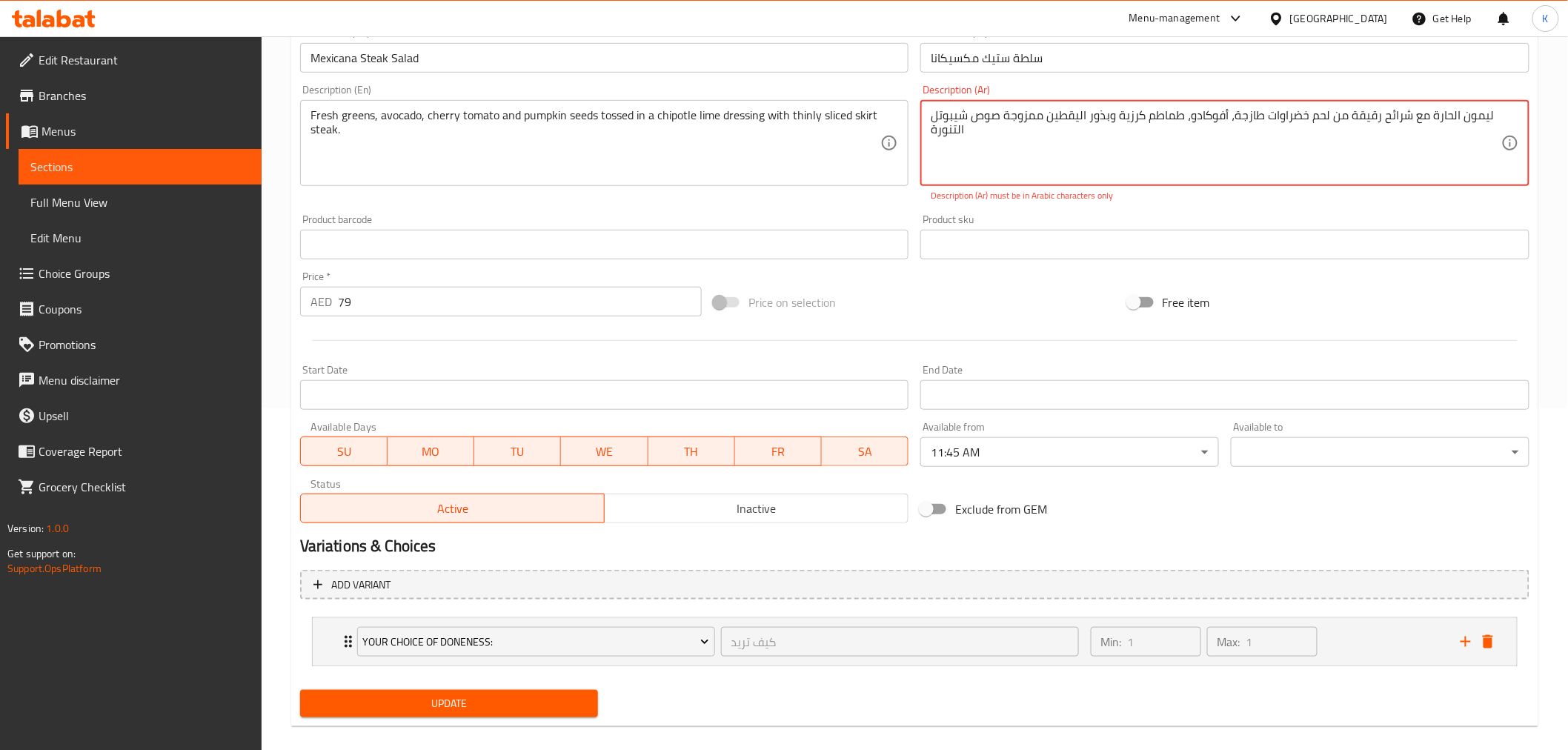
scroll to position [358, 0]
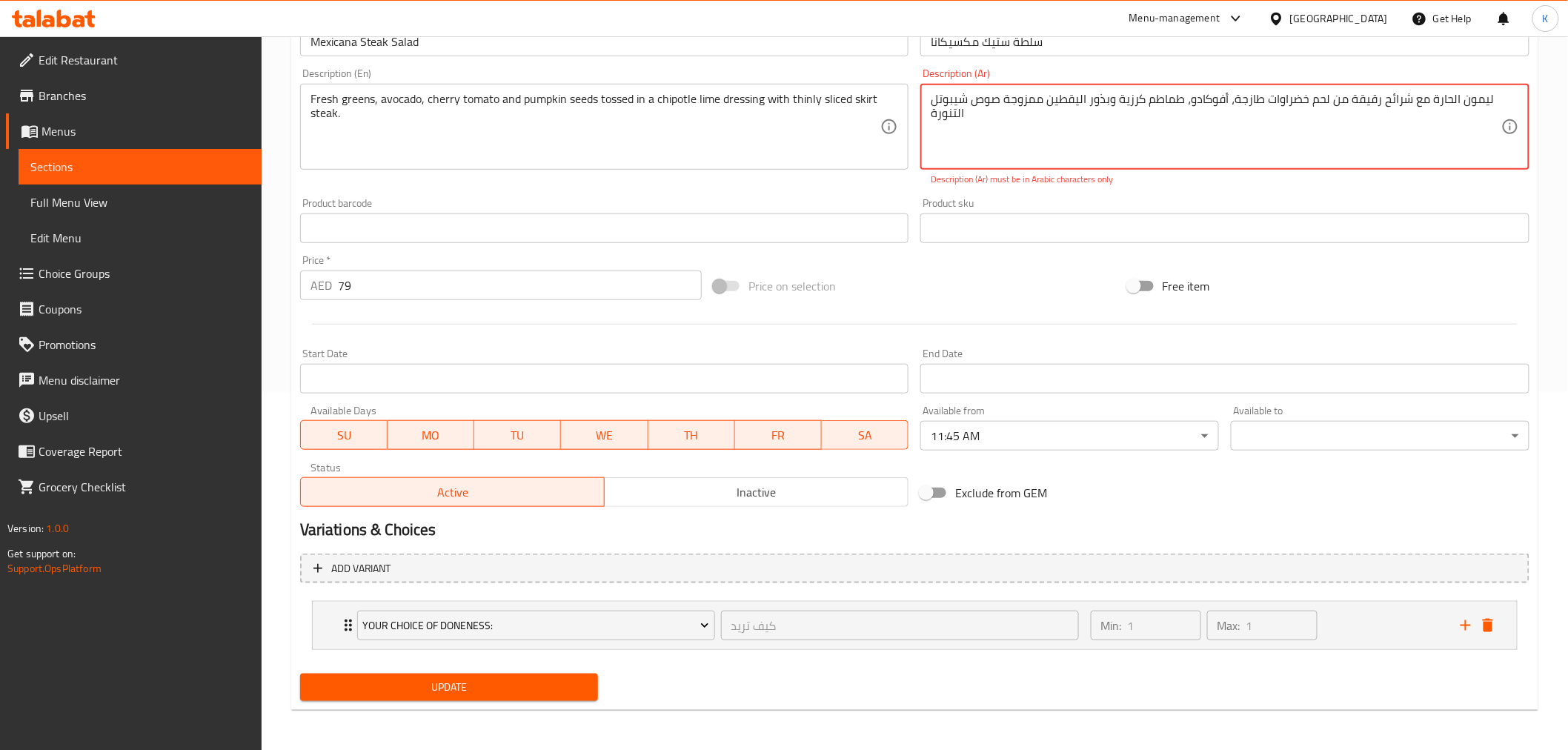
click at [394, 680] on span "Update" at bounding box center [449, 688] width 275 height 19
paste textarea "صلصة الليمون الحارة مع شرائح رقيقة من لحم التنورة."
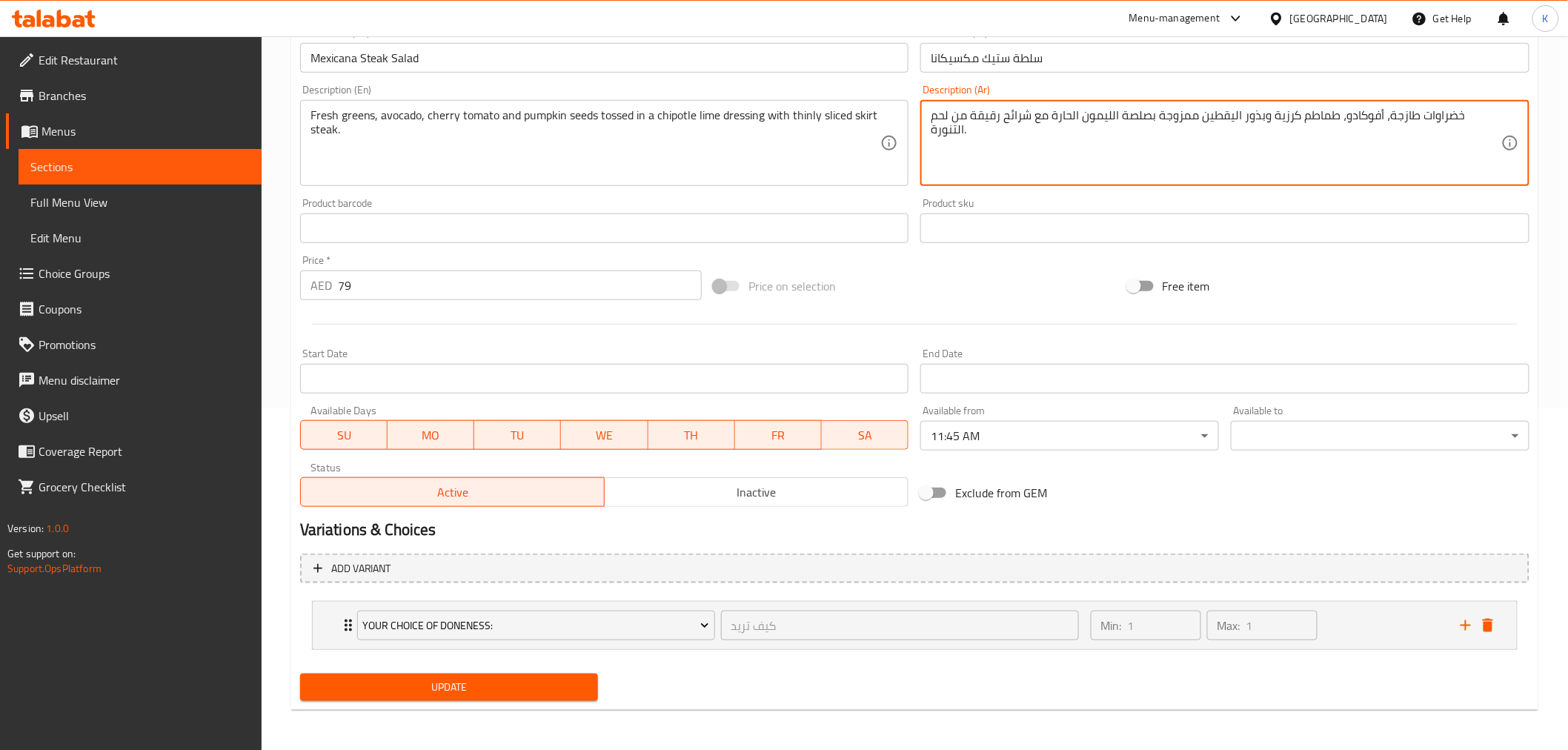
type textarea "خضراوات طازجة، أفوكادو، طماطم كرزية وبذور اليقطين ممزوجة بصلصة الليمون الحارة م…"
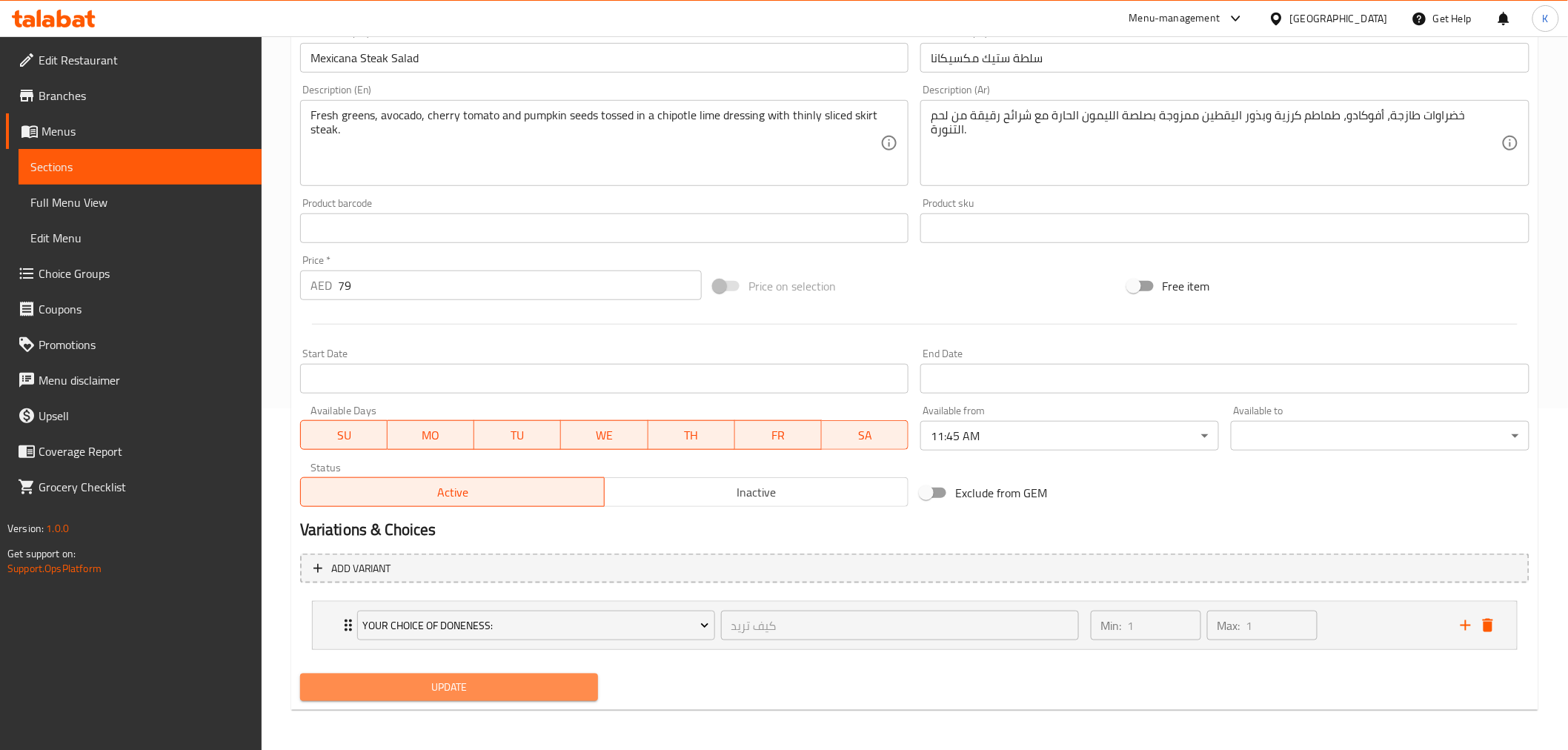
click at [556, 688] on span "Update" at bounding box center [449, 688] width 275 height 19
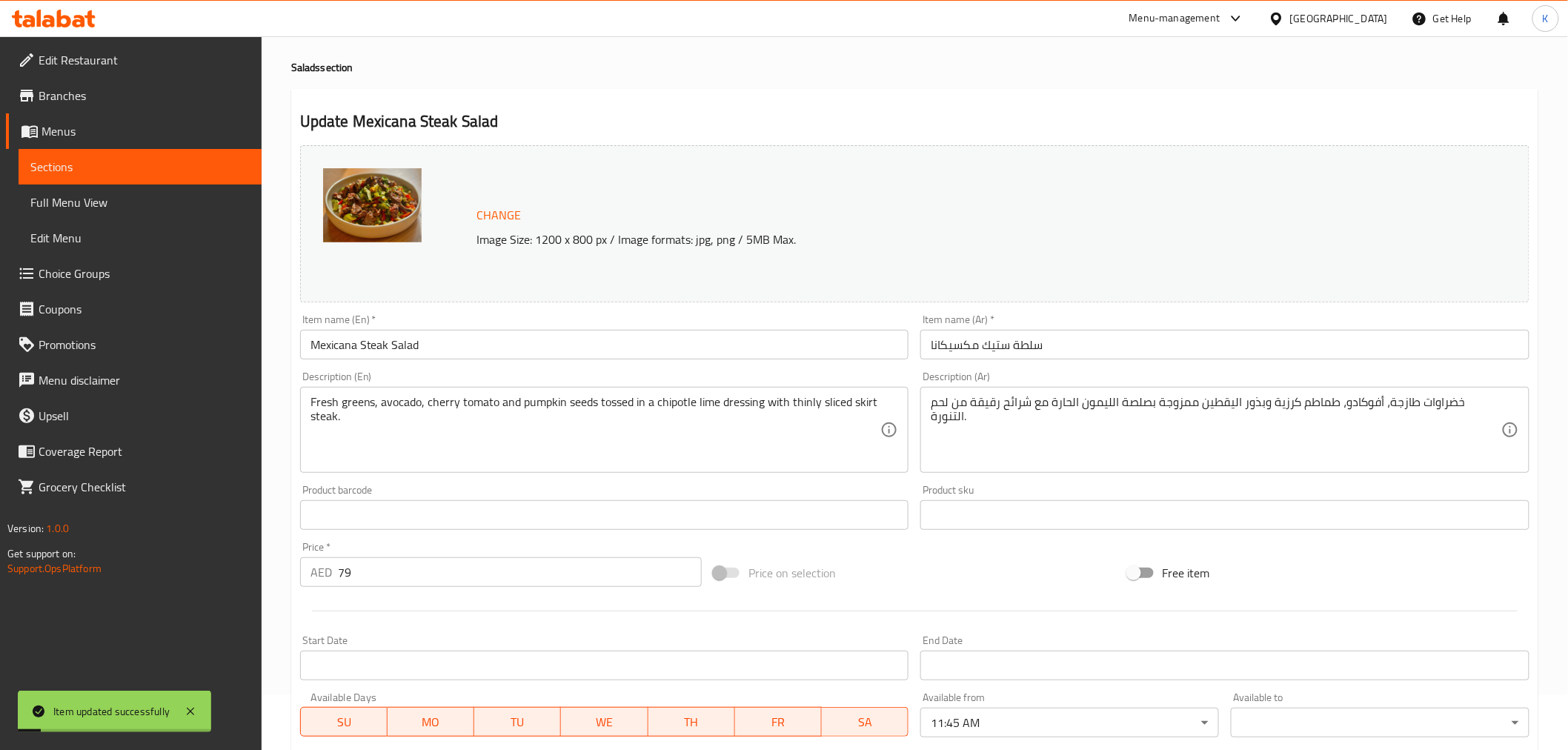
scroll to position [0, 0]
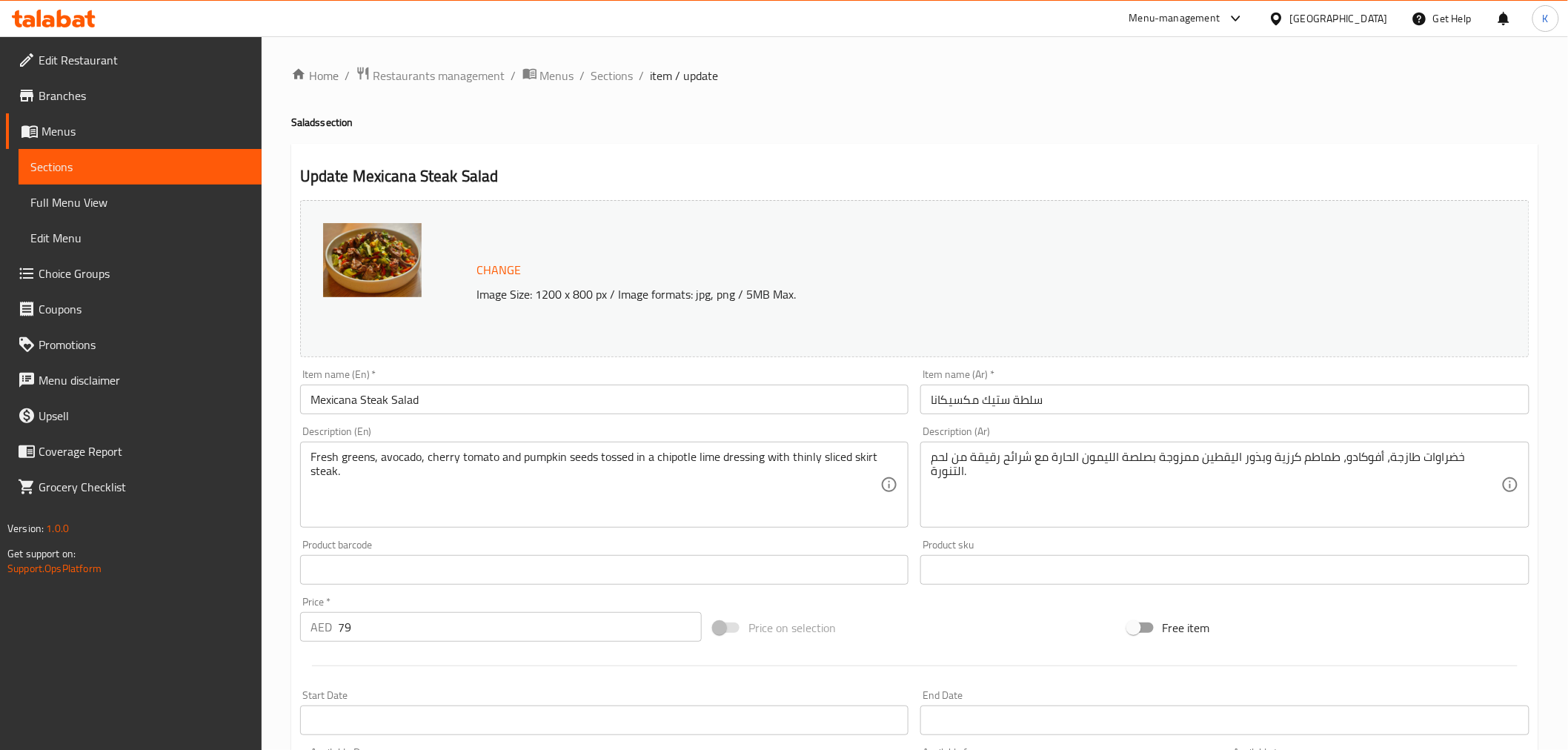
click at [1364, 16] on div "[GEOGRAPHIC_DATA]" at bounding box center [1339, 18] width 98 height 16
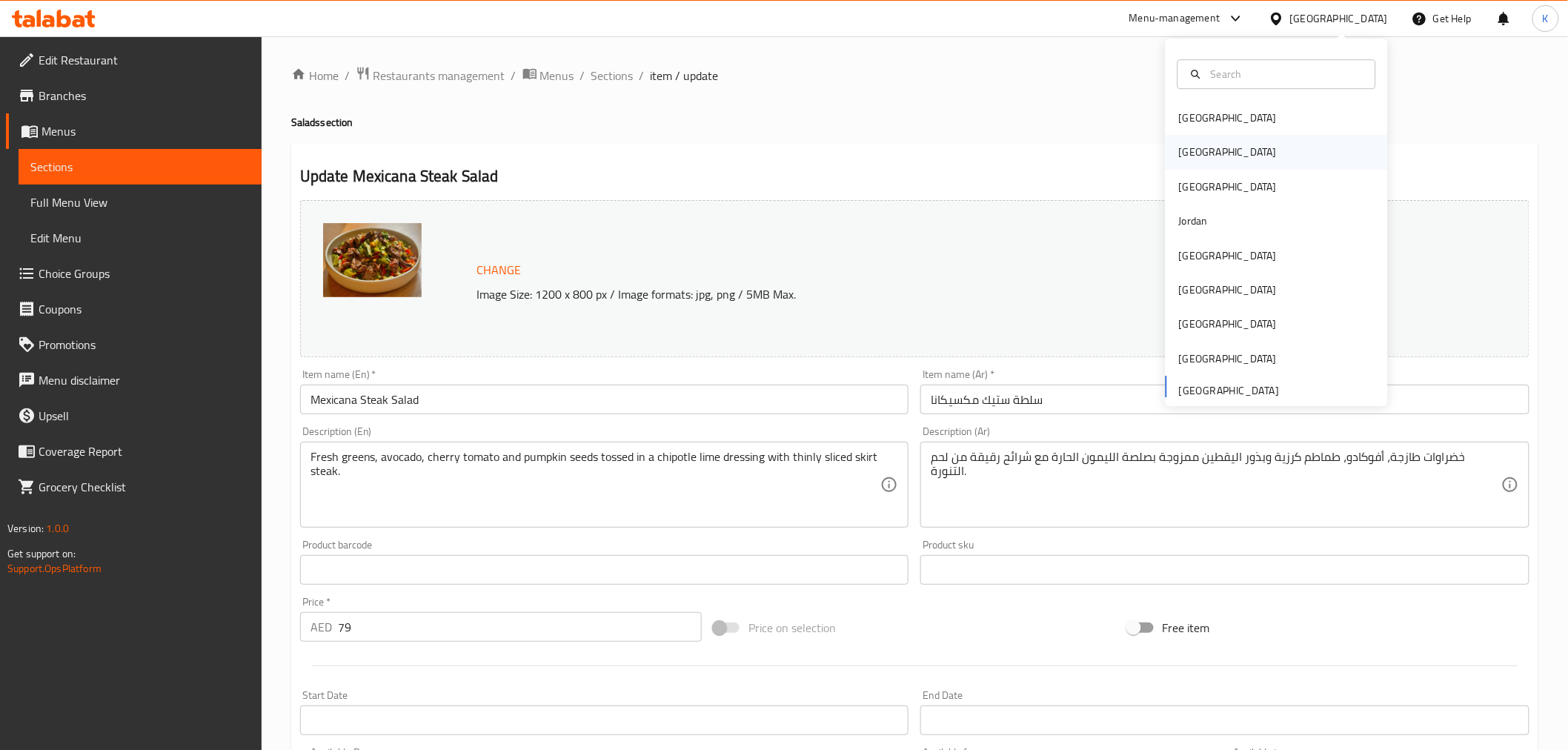
click at [1179, 151] on div "[GEOGRAPHIC_DATA]" at bounding box center [1228, 153] width 98 height 16
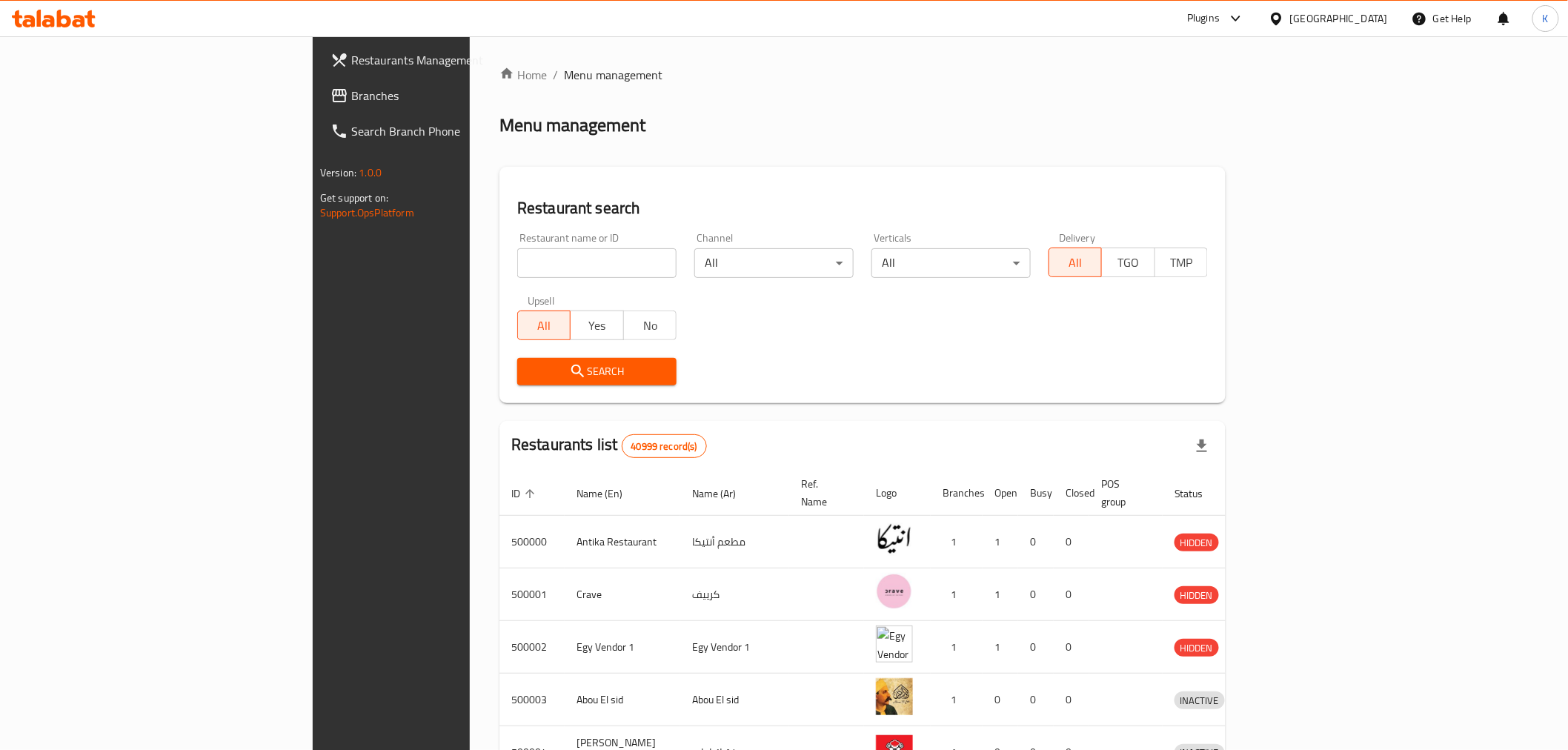
click at [351, 97] on span "Branches" at bounding box center [456, 95] width 211 height 18
